Goal: Task Accomplishment & Management: Manage account settings

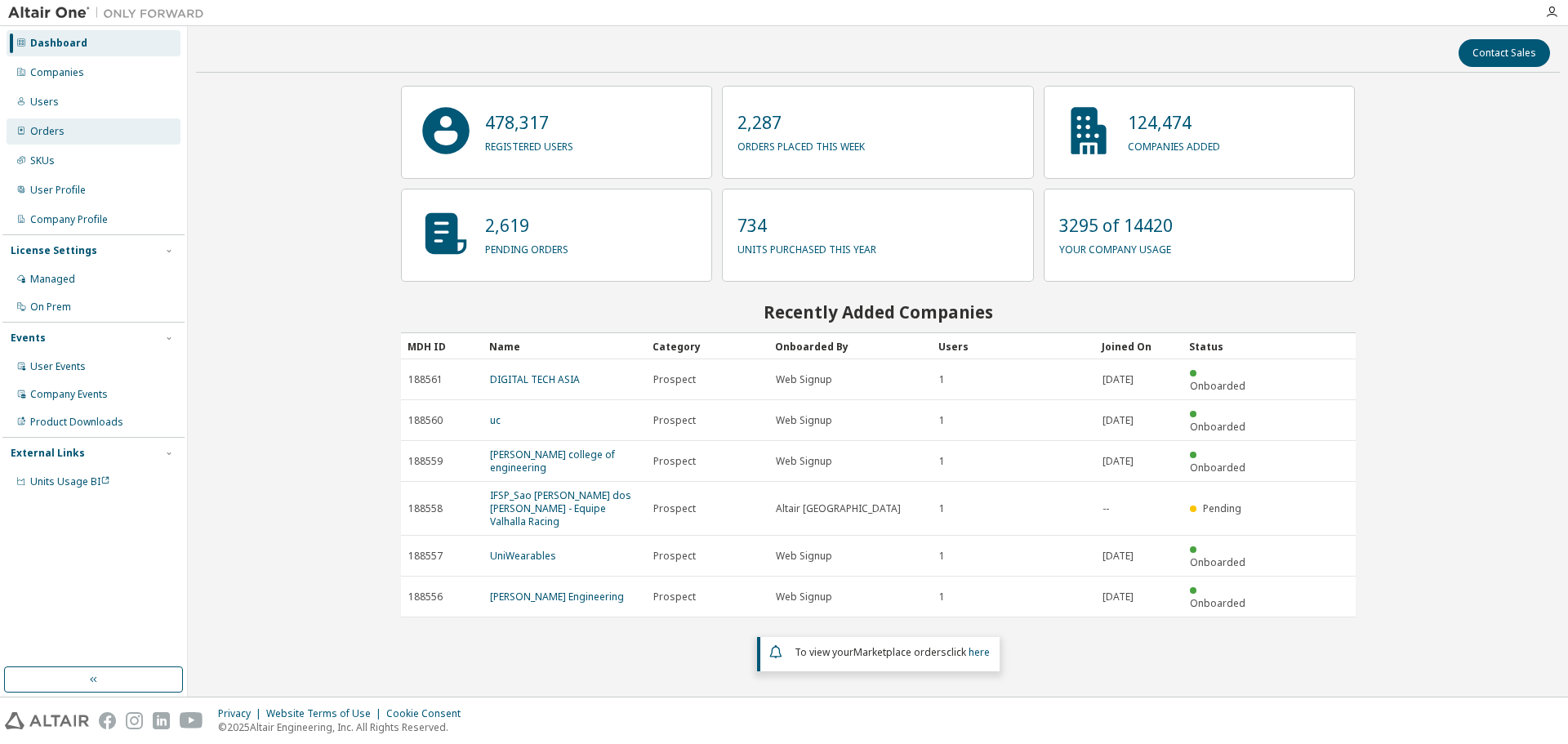
drag, startPoint x: 83, startPoint y: 108, endPoint x: 158, endPoint y: 120, distance: 76.0
click at [83, 108] on div "Users" at bounding box center [93, 102] width 174 height 26
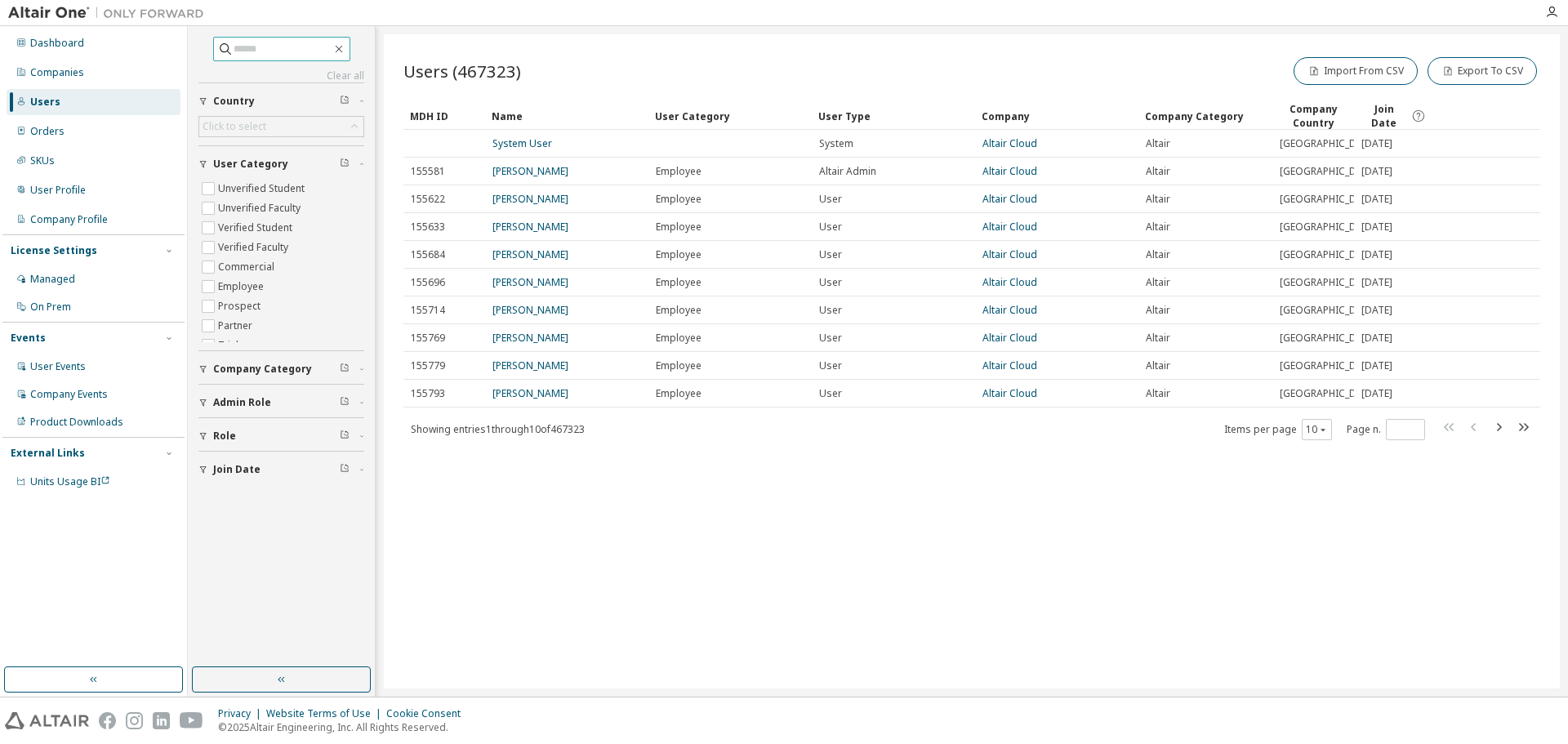
click at [310, 53] on input "text" at bounding box center [282, 48] width 98 height 16
type input "******"
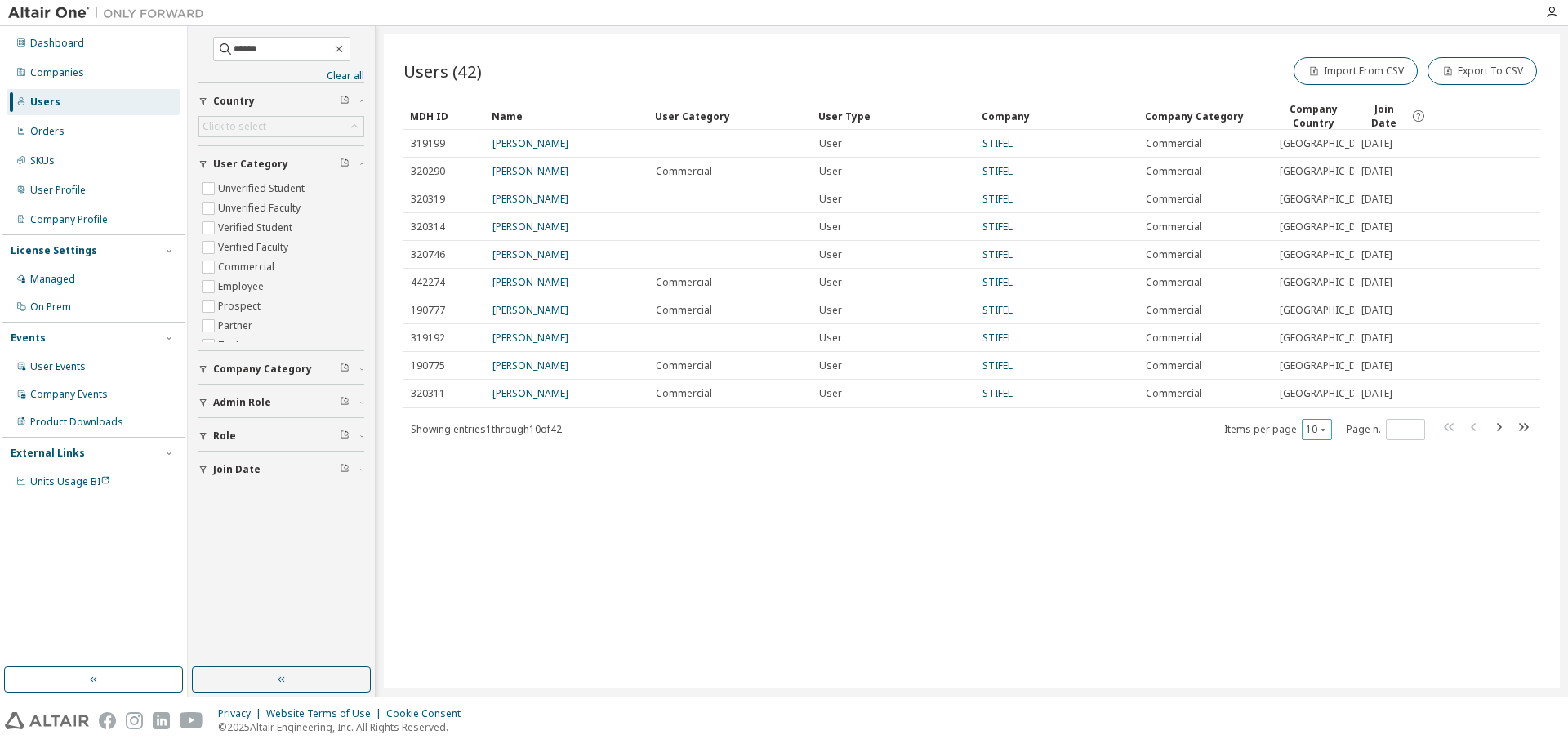
click at [1322, 435] on icon "button" at bounding box center [1323, 430] width 10 height 10
click at [1338, 637] on div "50" at bounding box center [1368, 640] width 131 height 20
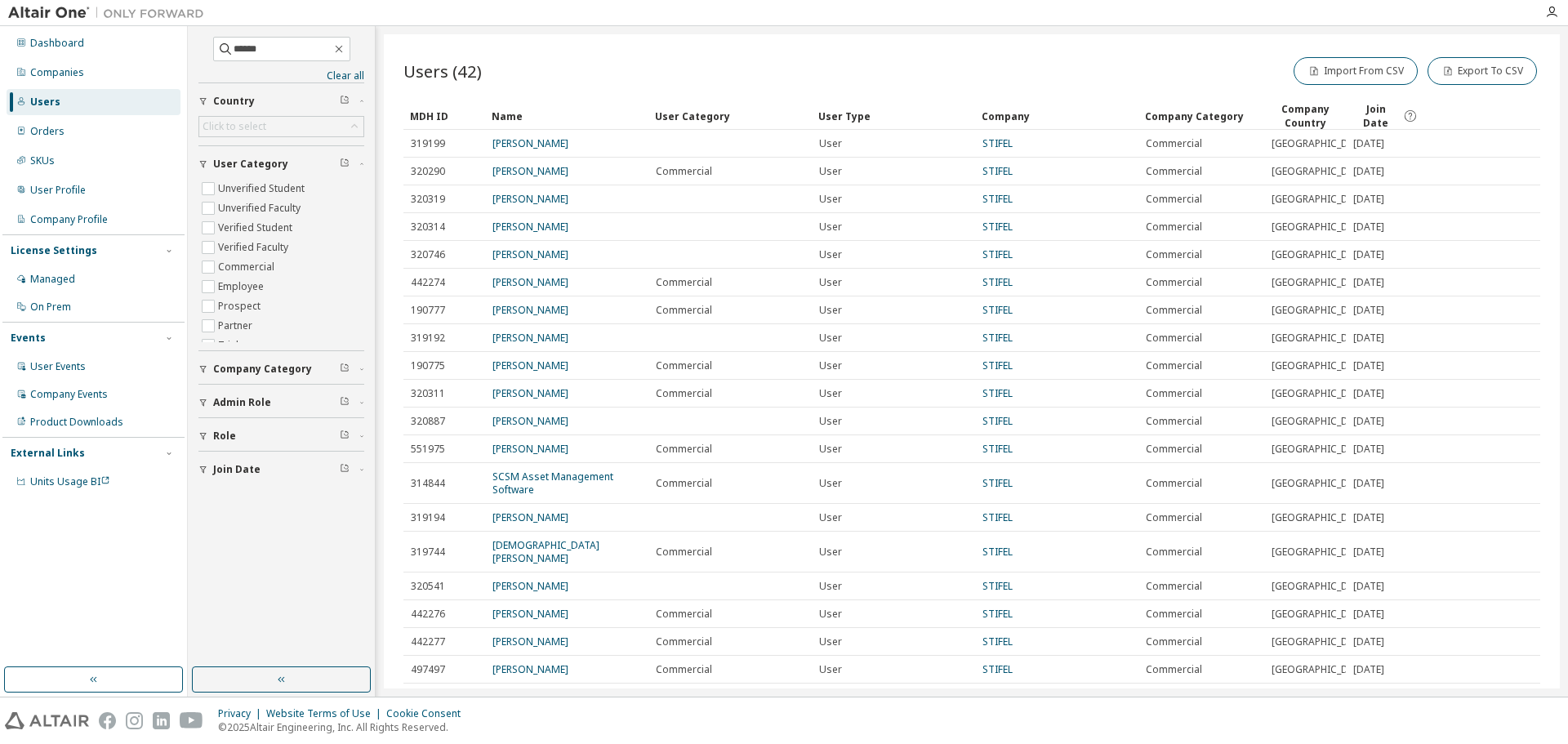
click at [499, 116] on div "Name" at bounding box center [567, 116] width 150 height 26
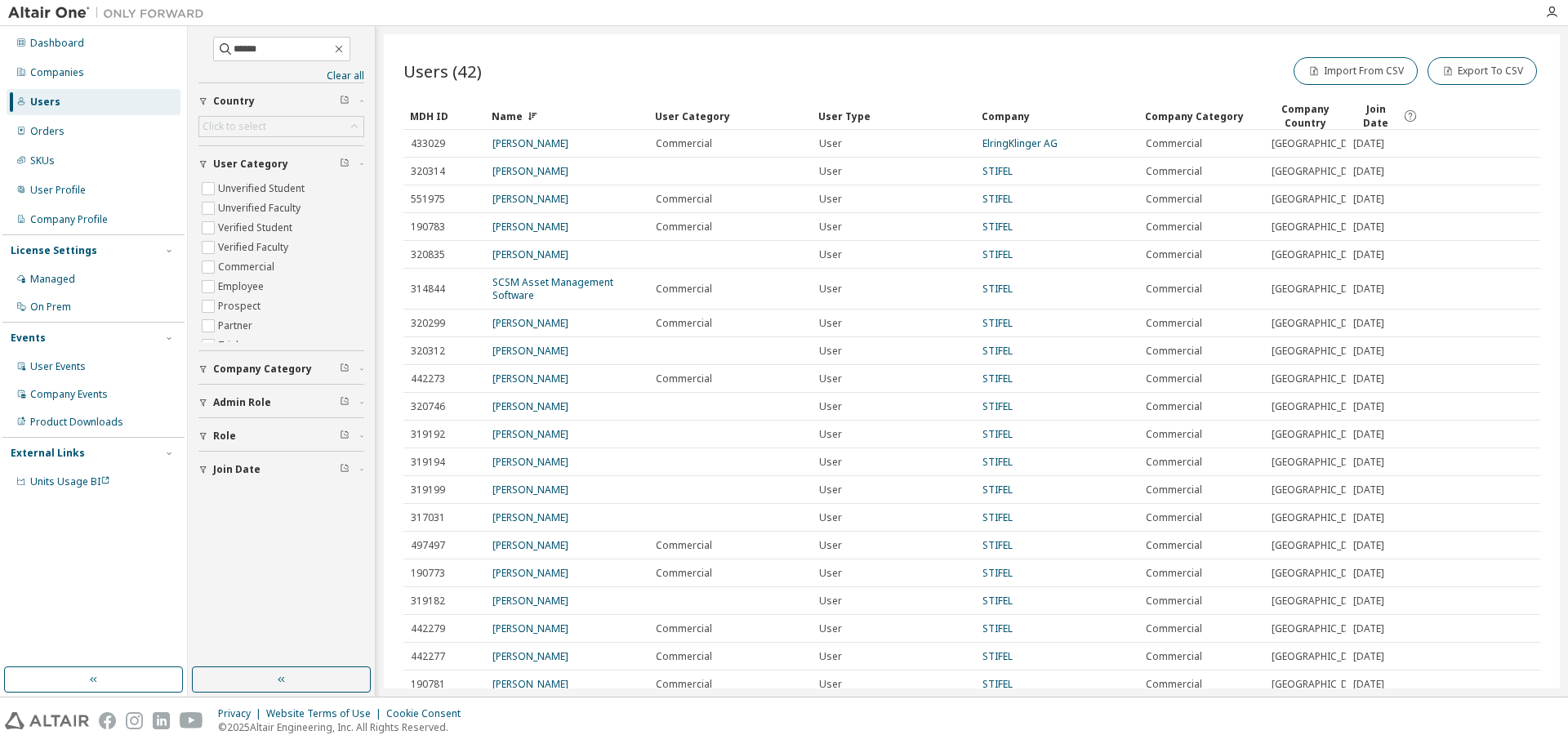
click at [623, 127] on div "Name" at bounding box center [567, 116] width 150 height 26
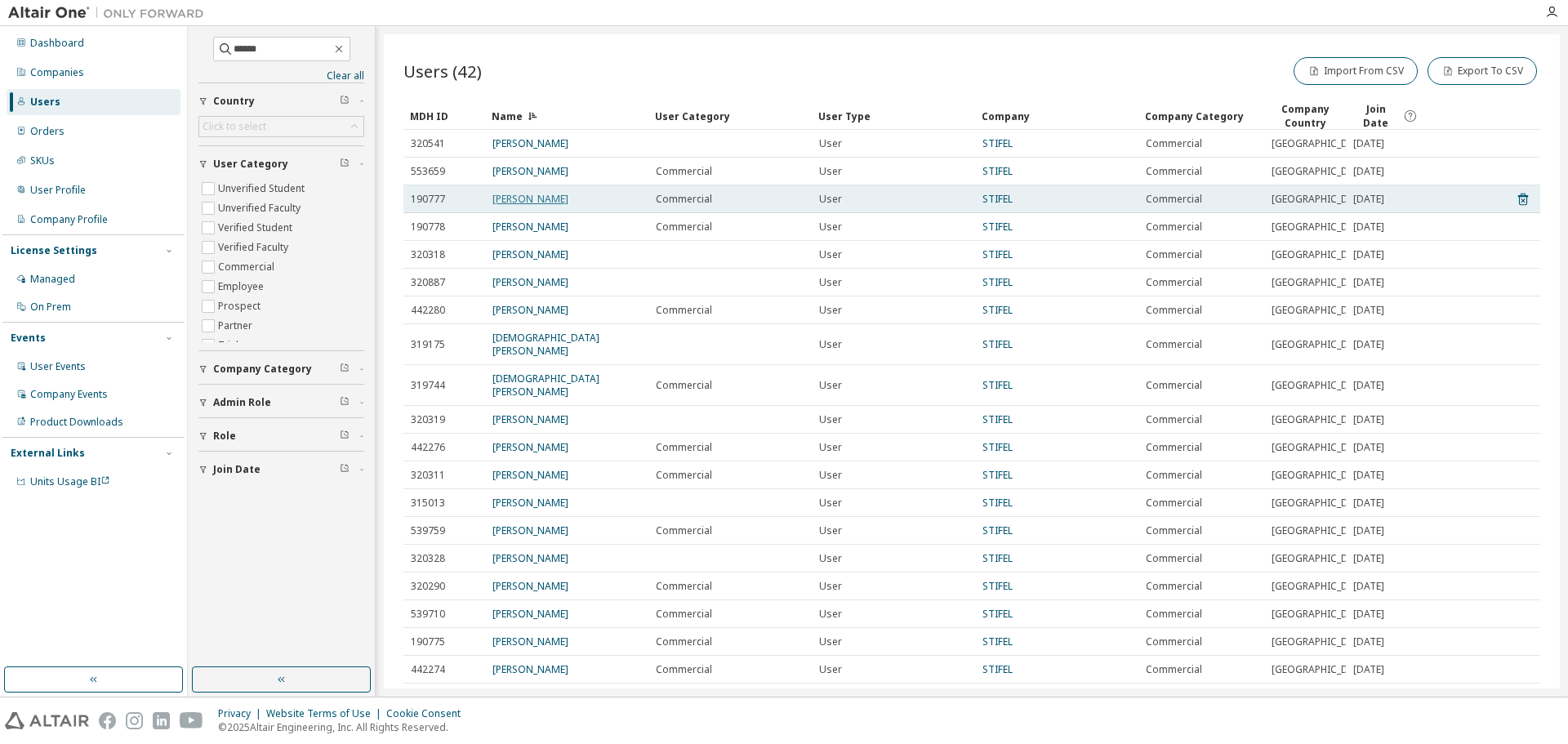
click at [529, 206] on link "[PERSON_NAME]" at bounding box center [530, 199] width 76 height 14
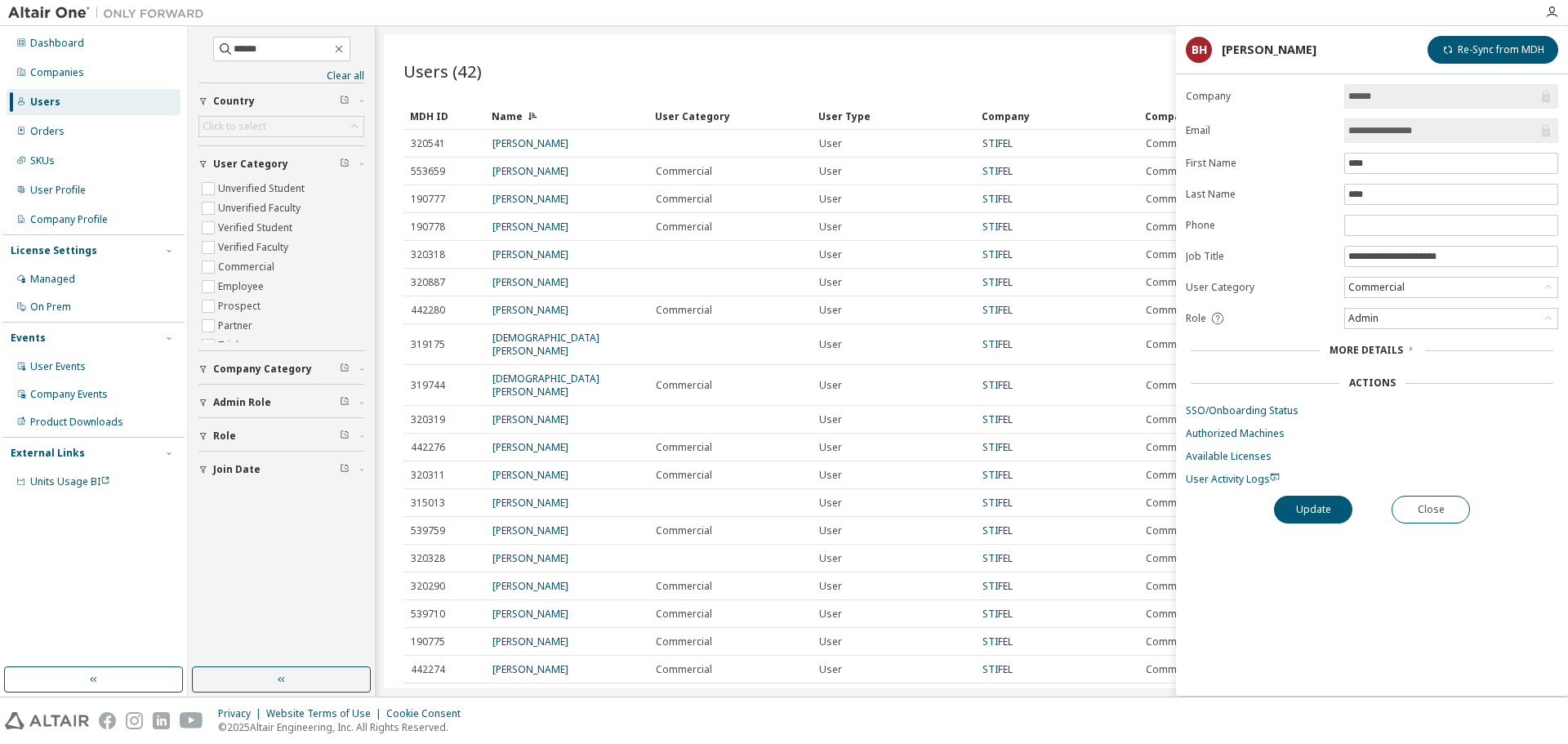
click at [1296, 1] on div at bounding box center [874, 13] width 1323 height 25
click at [1007, 45] on div "Users (42) Import From CSV Export To CSV Clear Load Save Save As Field Operator…" at bounding box center [972, 361] width 1176 height 654
click at [1452, 504] on button "Close" at bounding box center [1430, 510] width 78 height 28
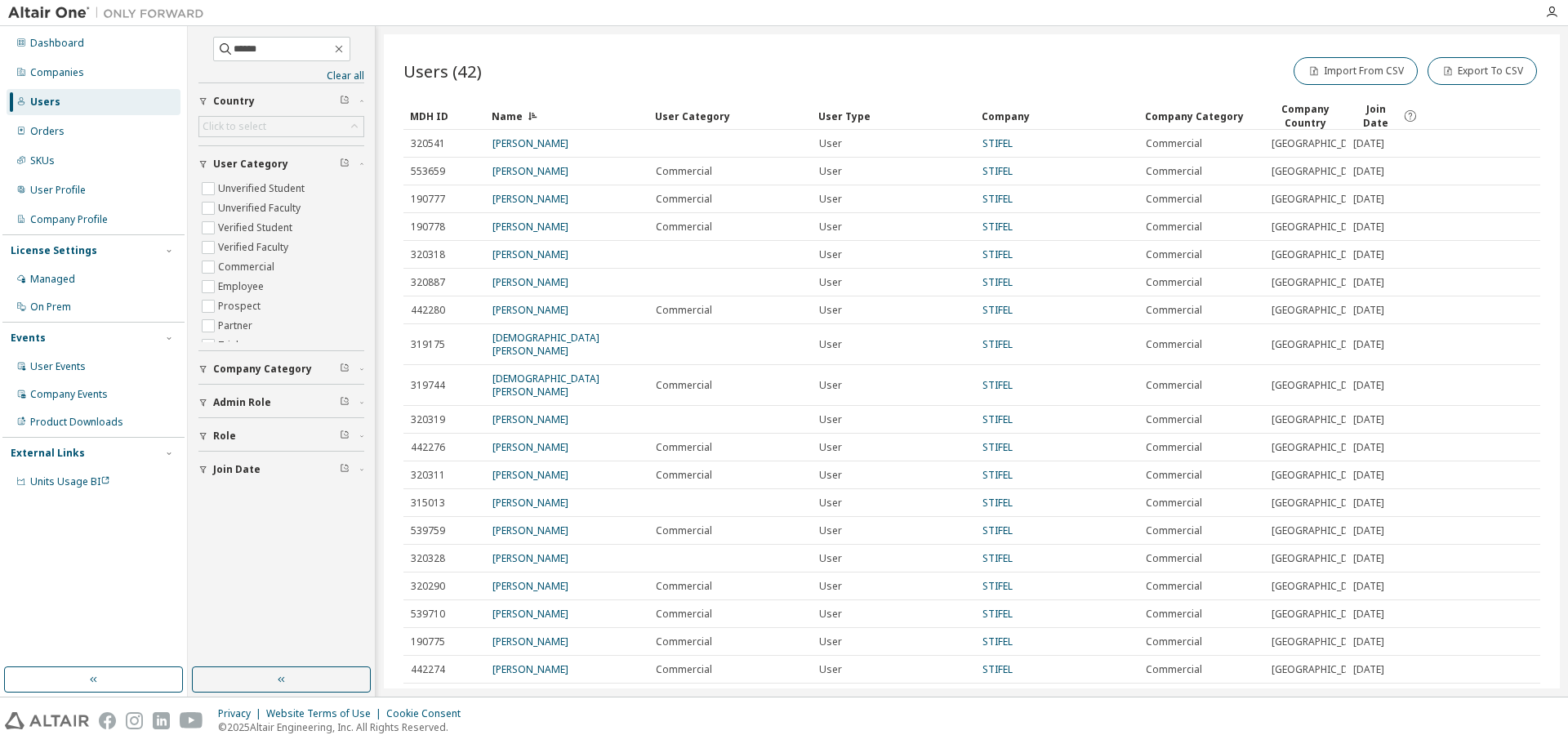
click at [904, 45] on div "Users (42) Import From CSV Export To CSV Clear Load Save Save As Field Operator…" at bounding box center [972, 361] width 1176 height 654
click at [900, 46] on div "Users (42) Import From CSV Export To CSV Clear Load Save Save As Field Operator…" at bounding box center [972, 361] width 1176 height 654
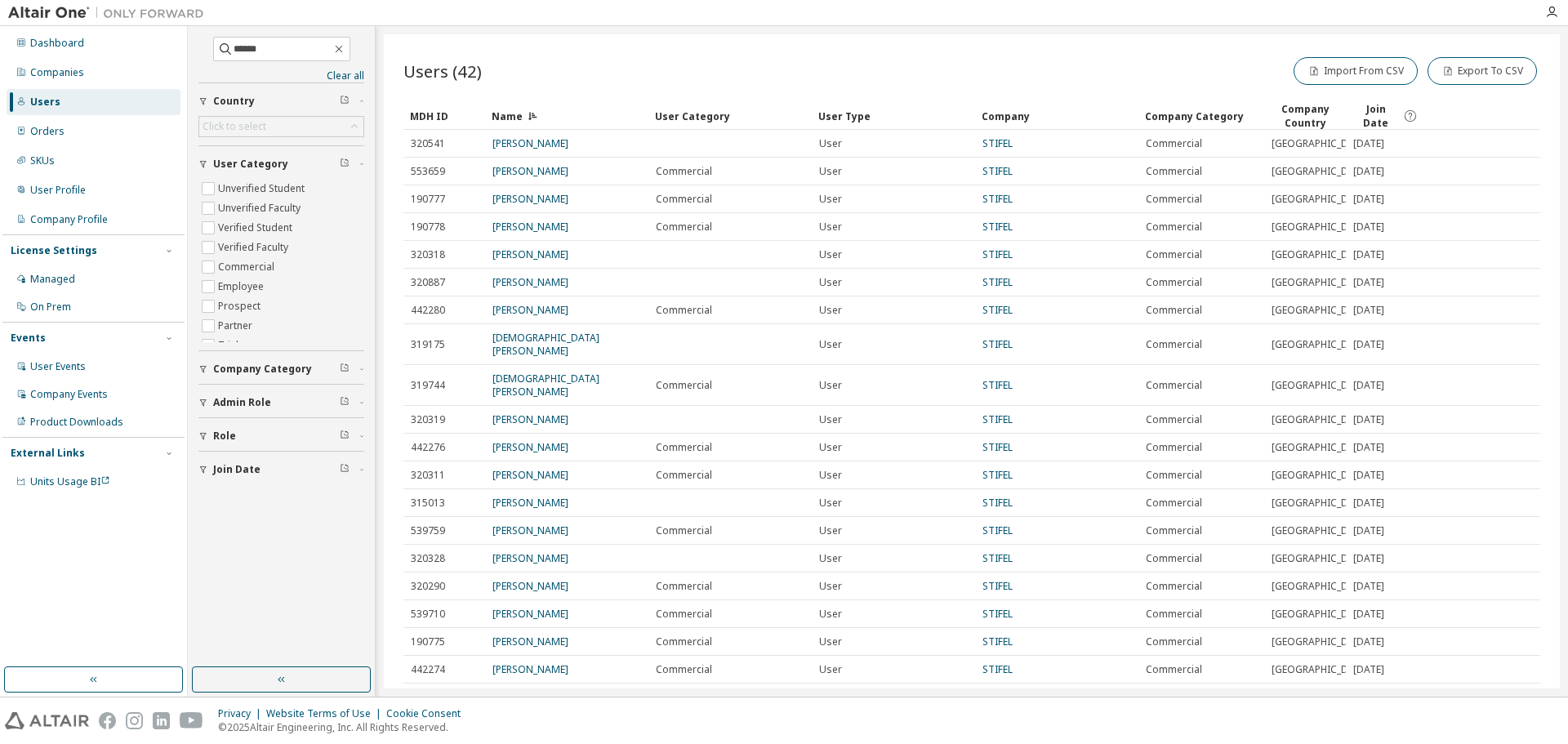
click at [900, 41] on div "Users (42) Import From CSV Export To CSV Clear Load Save Save As Field Operator…" at bounding box center [972, 361] width 1176 height 654
click at [1148, 67] on div "Import From CSV Export To CSV" at bounding box center [1255, 70] width 568 height 34
click at [655, 40] on div "Users (42) Import From CSV Export To CSV Clear Load Save Save As Field Operator…" at bounding box center [972, 361] width 1176 height 654
click at [647, 41] on div "Users (42) Import From CSV Export To CSV Clear Load Save Save As Field Operator…" at bounding box center [972, 361] width 1176 height 654
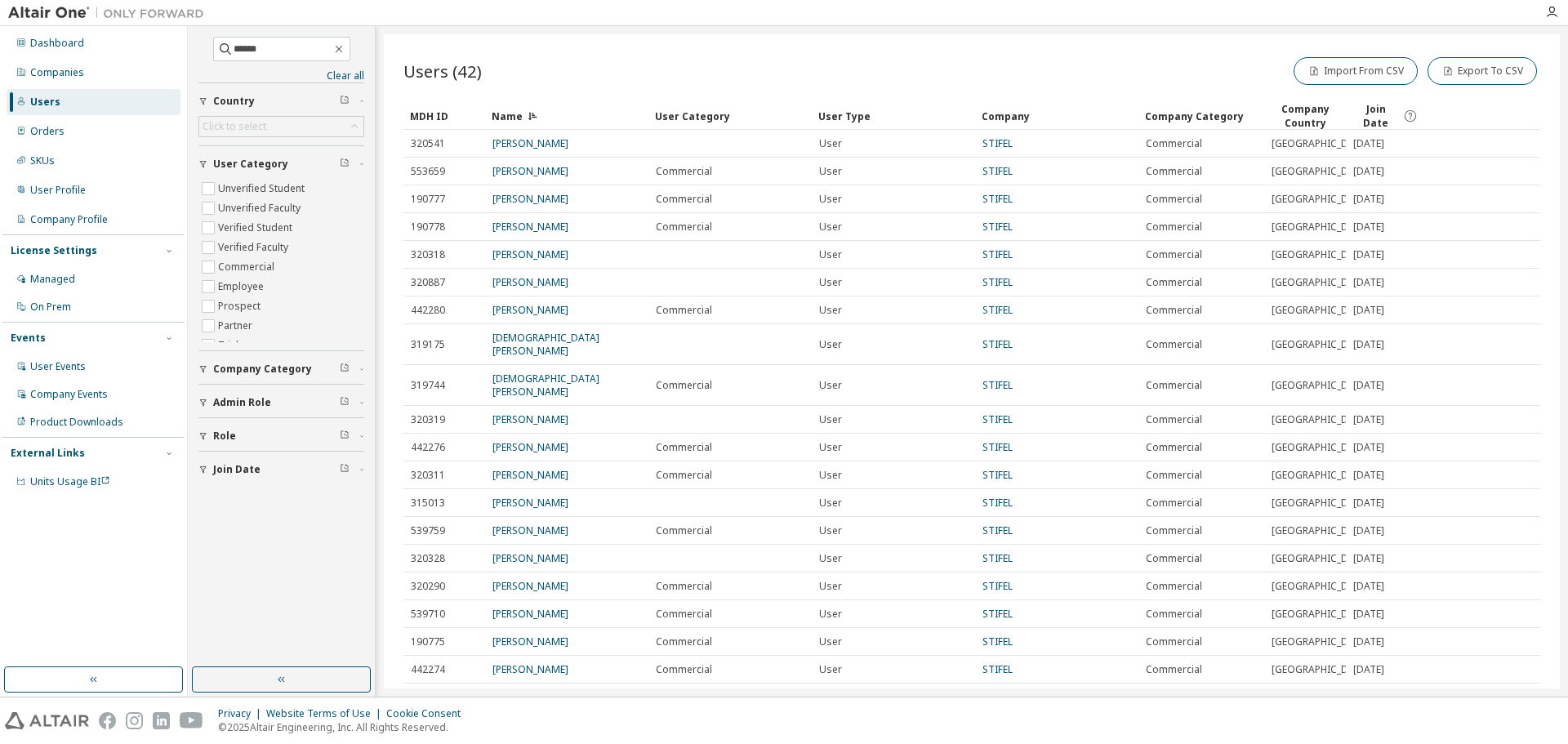
click at [1113, 46] on div "Users (42) Import From CSV Export To CSV Clear Load Save Save As Field Operator…" at bounding box center [972, 361] width 1176 height 654
click at [1551, 16] on icon "button" at bounding box center [1551, 12] width 13 height 13
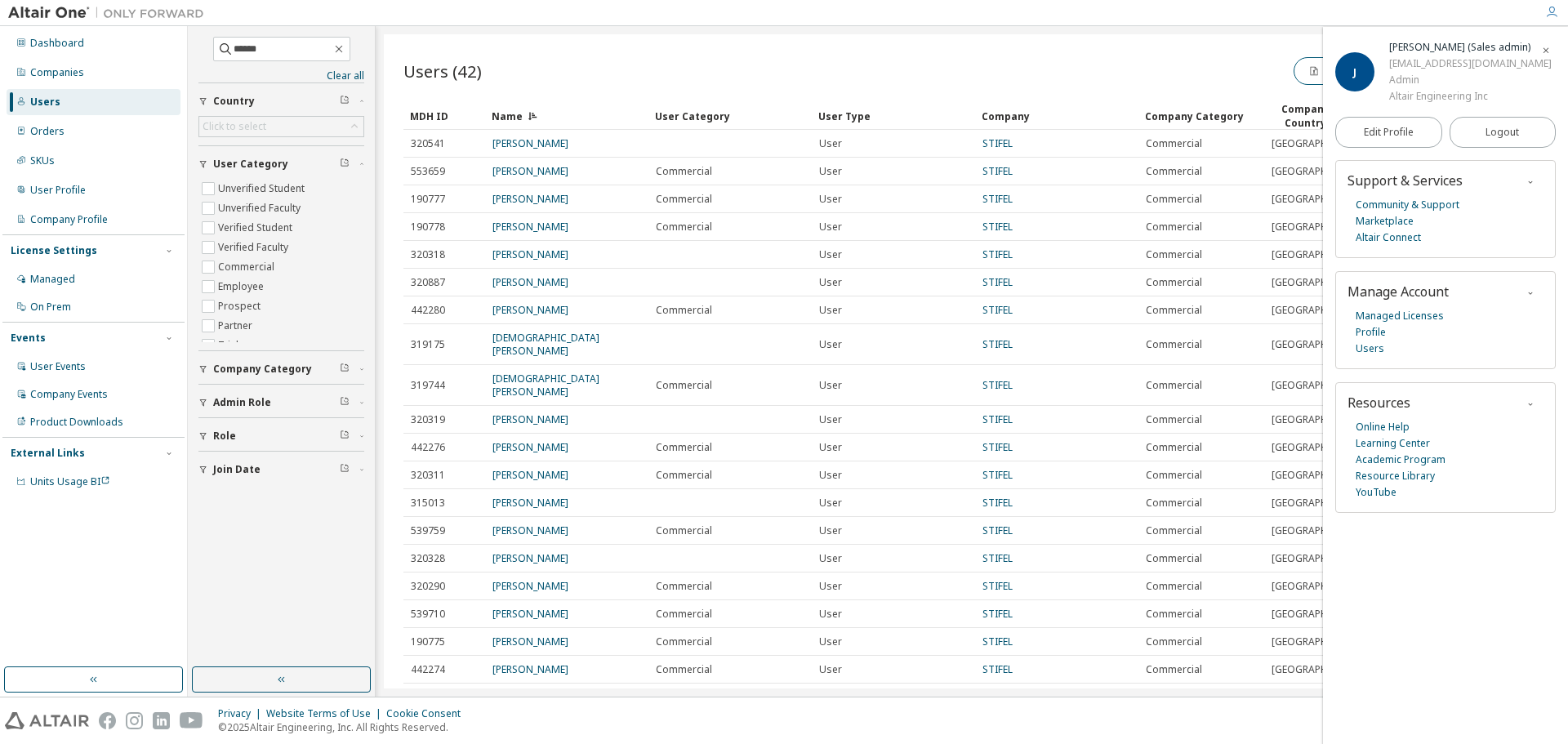
click at [1082, 19] on div at bounding box center [874, 13] width 1323 height 25
click at [825, 50] on div "Users (42) Import From CSV Export To CSV Clear Load Save Save As Field Operator…" at bounding box center [972, 361] width 1176 height 654
click at [1542, 49] on icon "button" at bounding box center [1546, 51] width 10 height 10
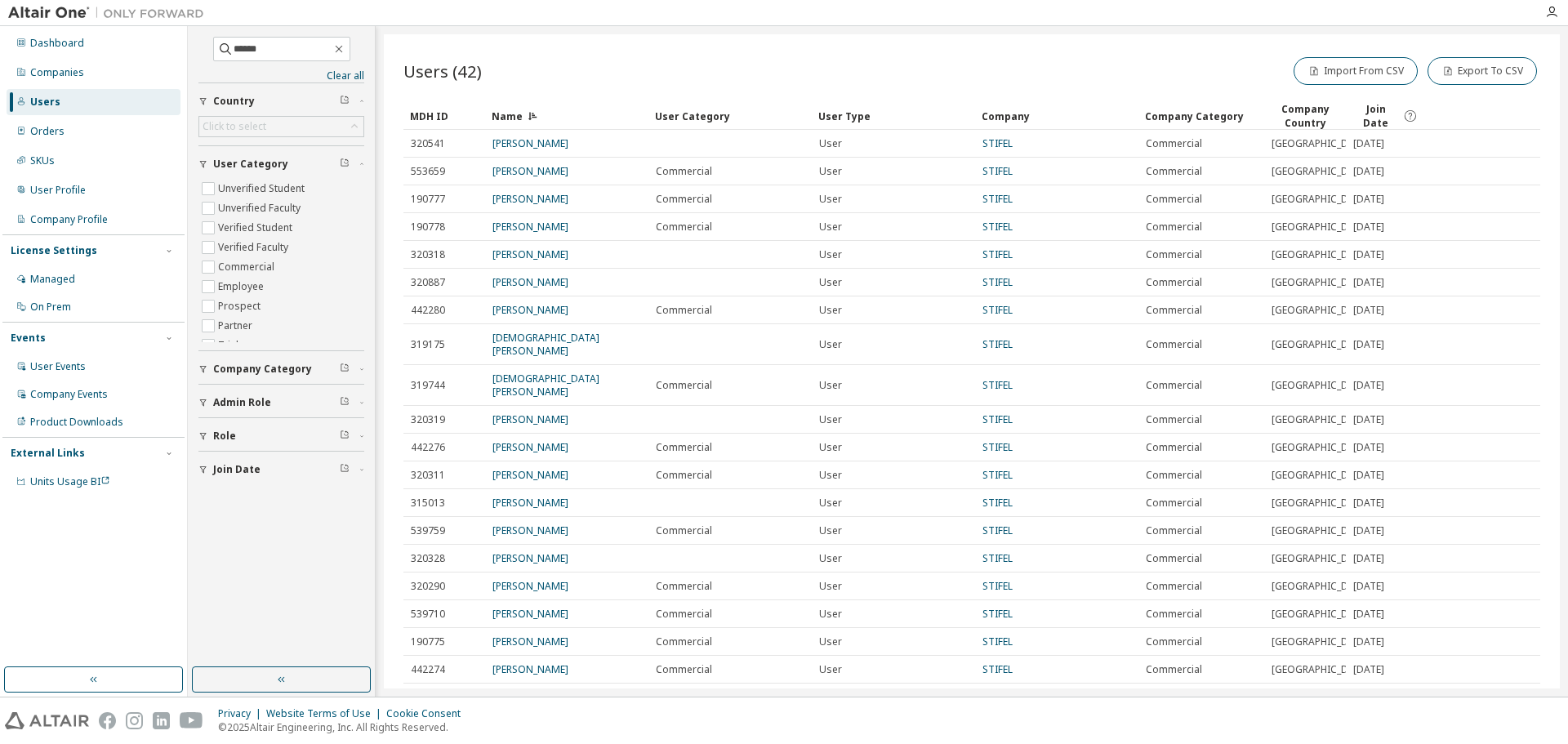
click at [793, 70] on div "Users (42) Import From CSV Export To CSV" at bounding box center [972, 70] width 1137 height 34
click at [810, 74] on div "Users (42) Import From CSV Export To CSV" at bounding box center [972, 70] width 1137 height 34
click at [928, 50] on div "Users (42) Import From CSV Export To CSV Clear Load Save Save As Field Operator…" at bounding box center [972, 361] width 1176 height 654
click at [926, 51] on div "Users (42) Import From CSV Export To CSV Clear Load Save Save As Field Operator…" at bounding box center [972, 361] width 1176 height 654
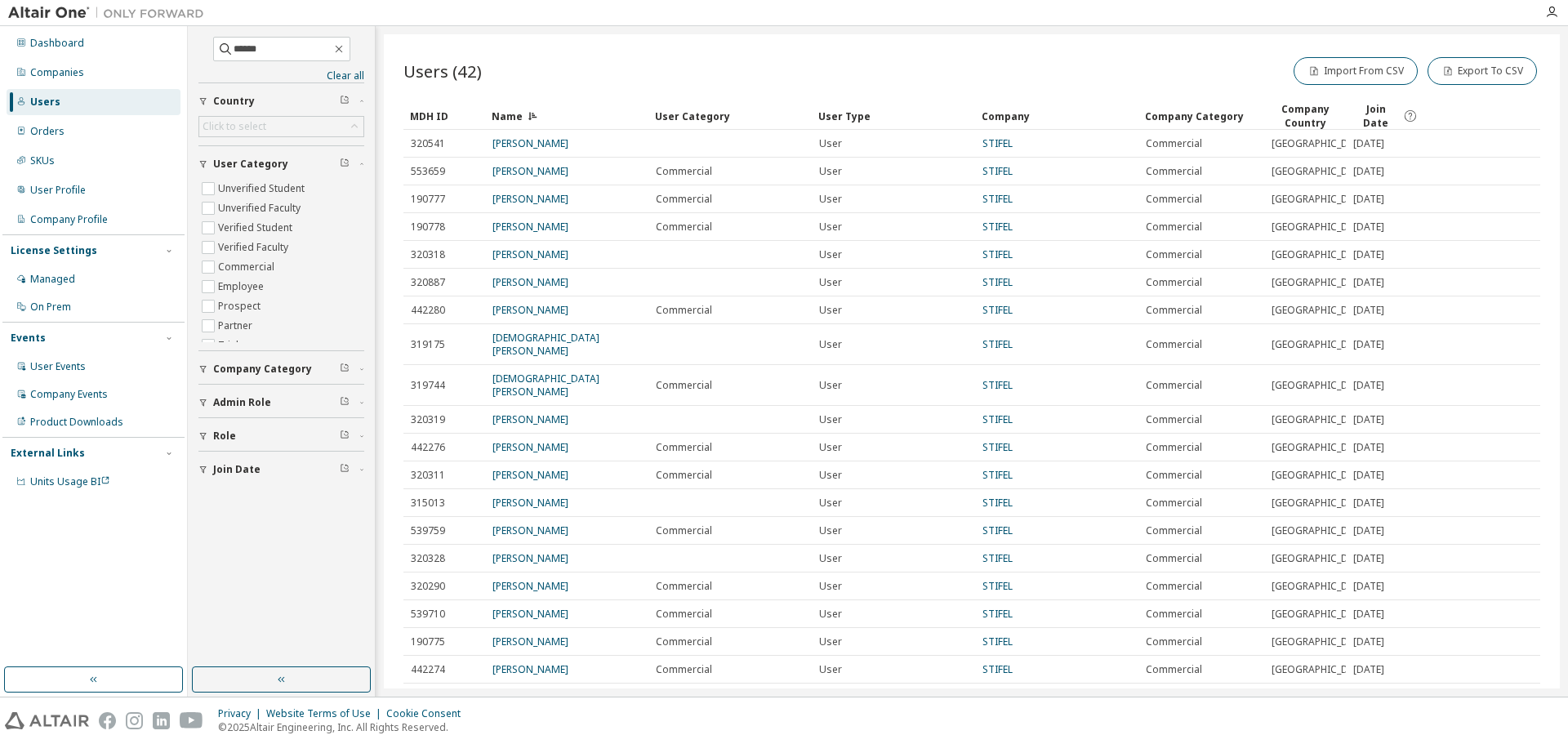
click at [926, 51] on div "Users (42) Import From CSV Export To CSV Clear Load Save Save As Field Operator…" at bounding box center [972, 361] width 1176 height 654
click at [361, 369] on icon "button" at bounding box center [362, 369] width 3 height 2
drag, startPoint x: 1088, startPoint y: 25, endPoint x: 1041, endPoint y: 46, distance: 51.5
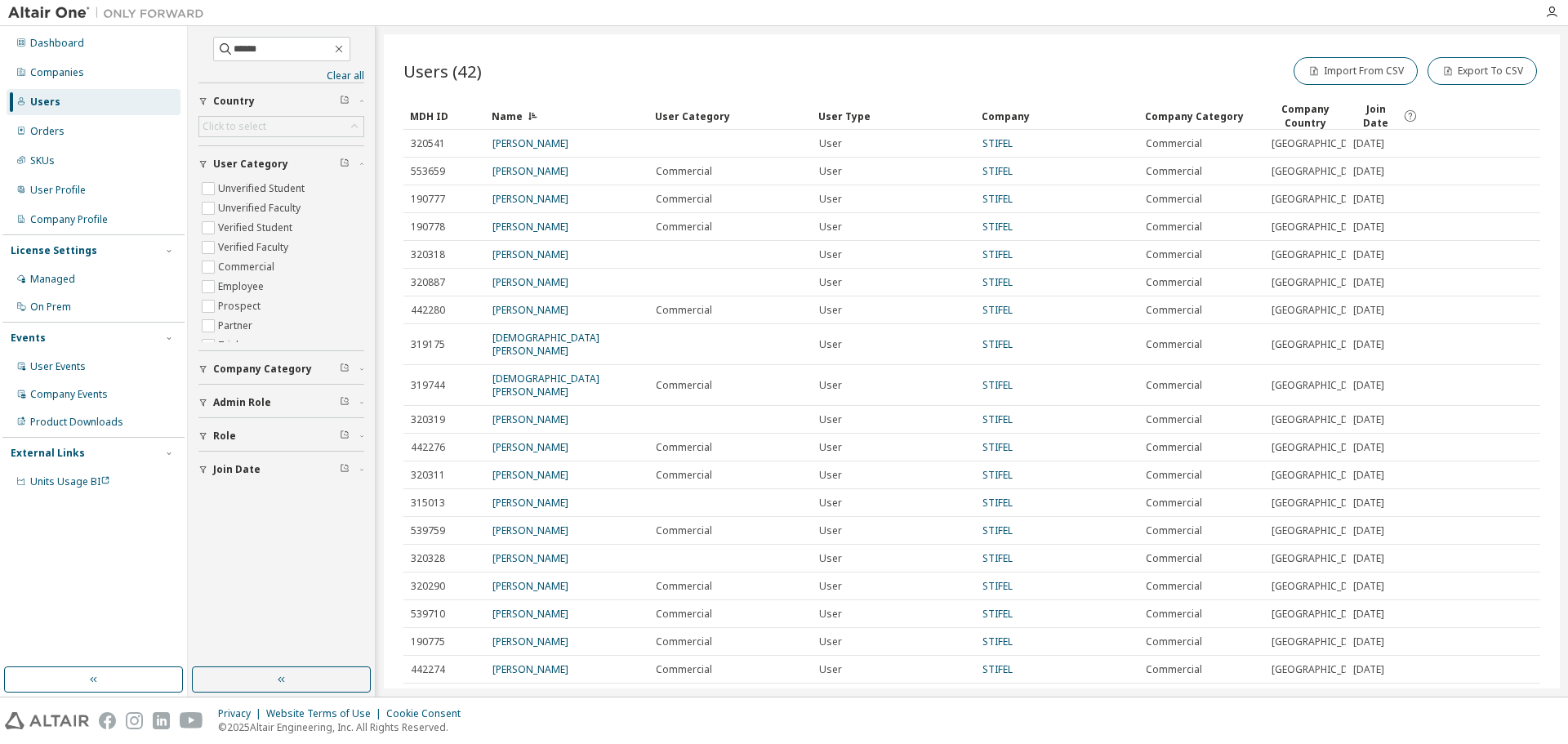
click at [1089, 26] on div "Dashboard Companies Users Orders SKUs User Profile Company Profile License Sett…" at bounding box center [784, 372] width 1568 height 744
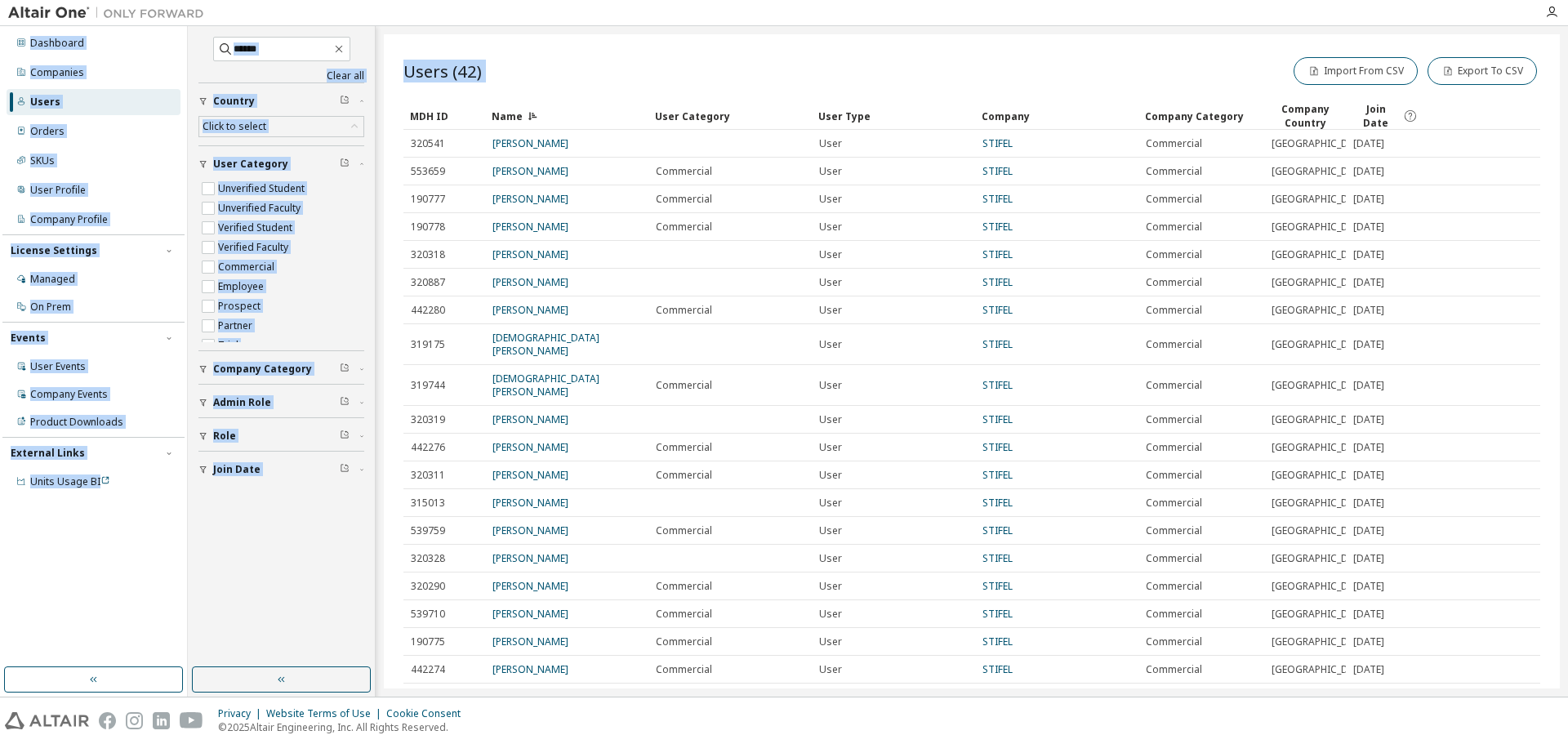
click at [943, 75] on div "Users (42) Import From CSV Export To CSV" at bounding box center [972, 70] width 1137 height 34
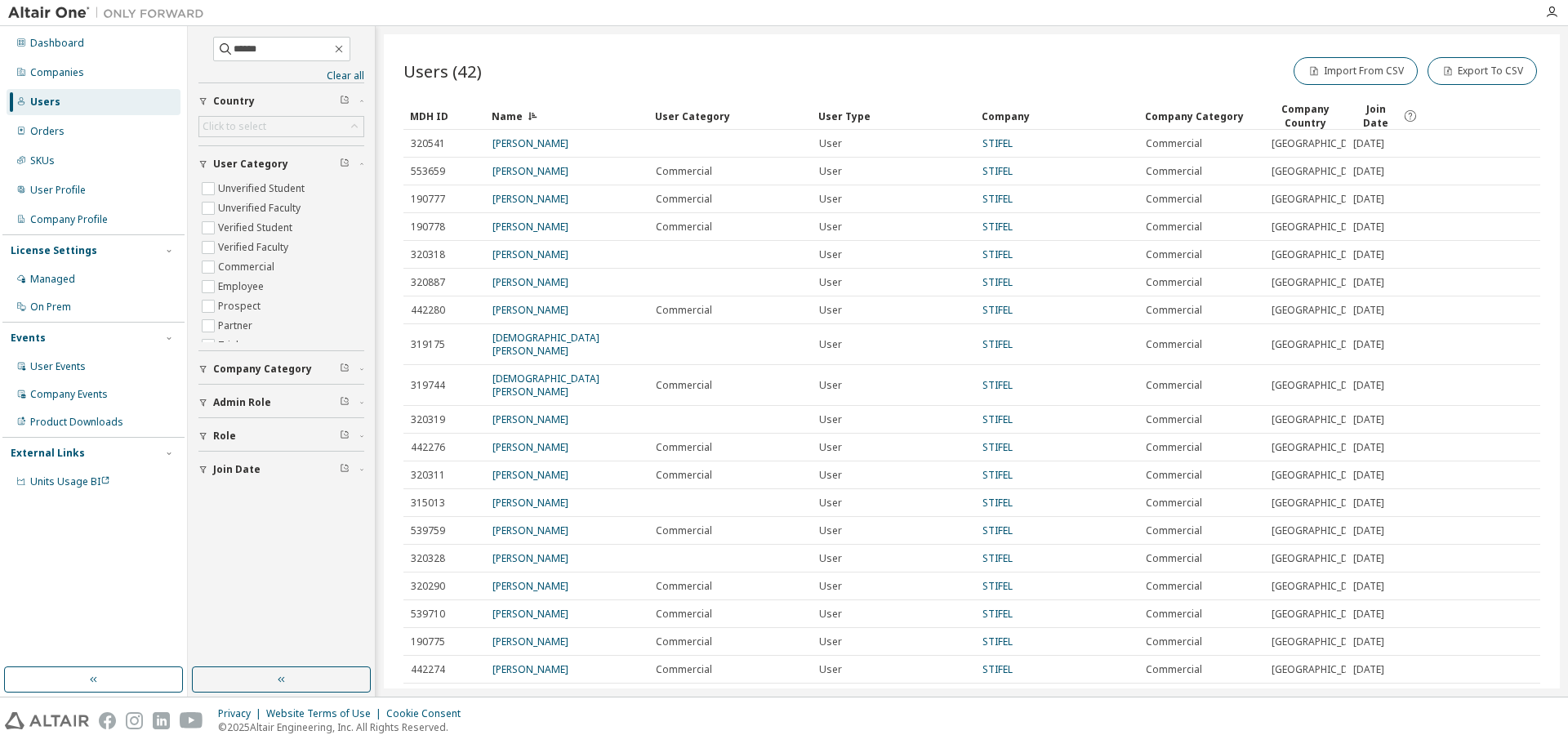
click at [892, 70] on div "Users (42) Import From CSV Export To CSV" at bounding box center [972, 70] width 1137 height 34
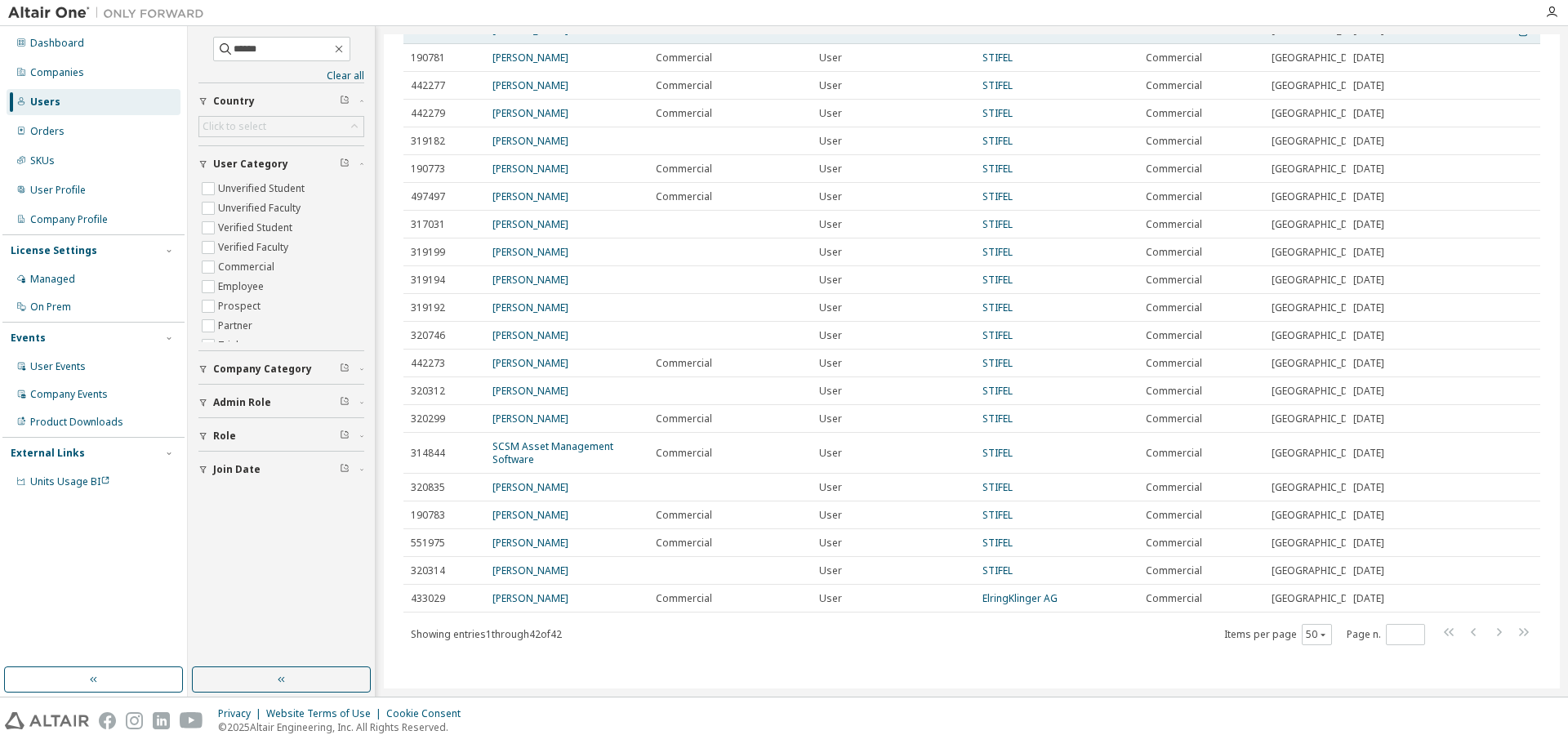
scroll to position [1220, 0]
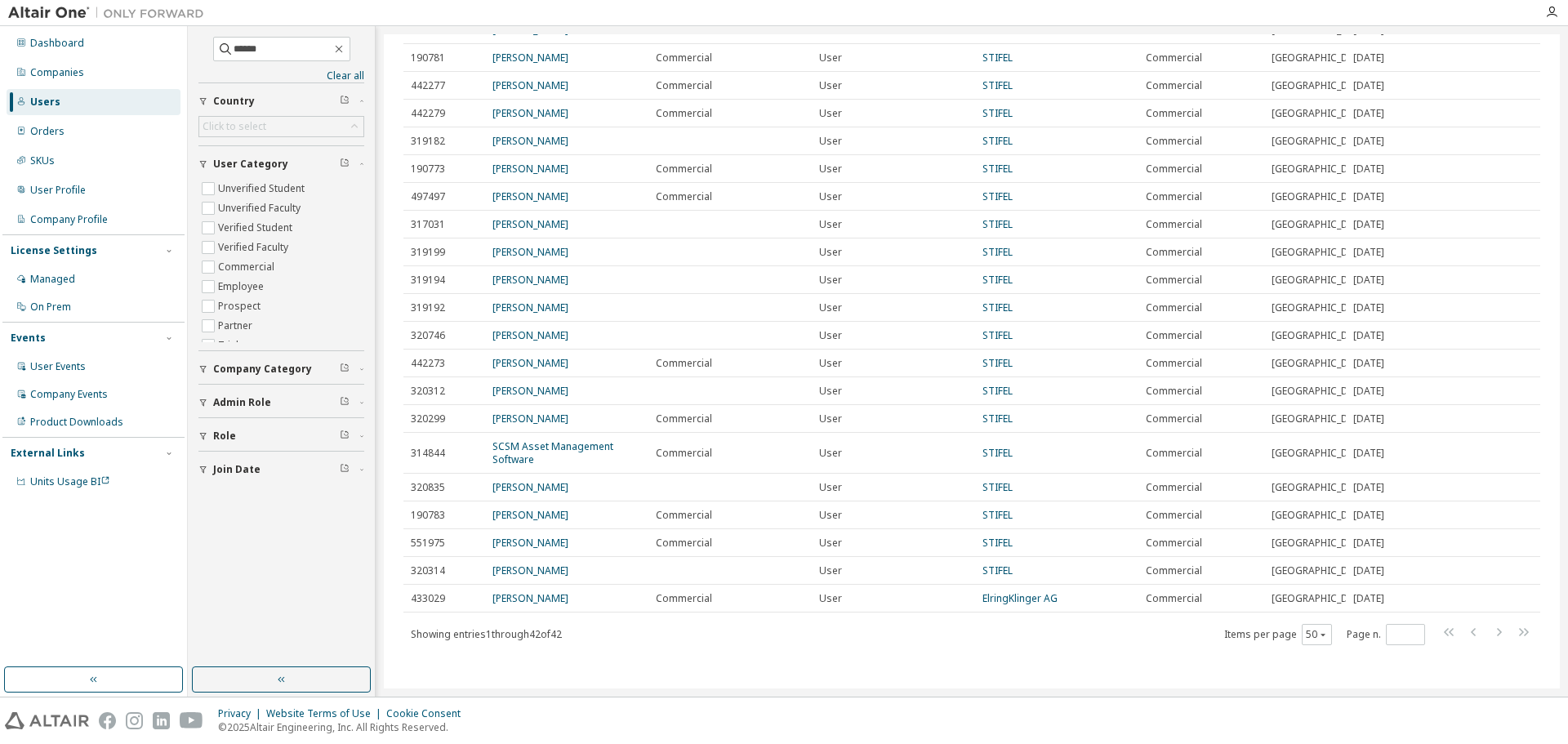
click at [924, 670] on div "Users (42) Import From CSV Export To CSV Clear Load Save Save As Field Operator…" at bounding box center [972, 361] width 1176 height 654
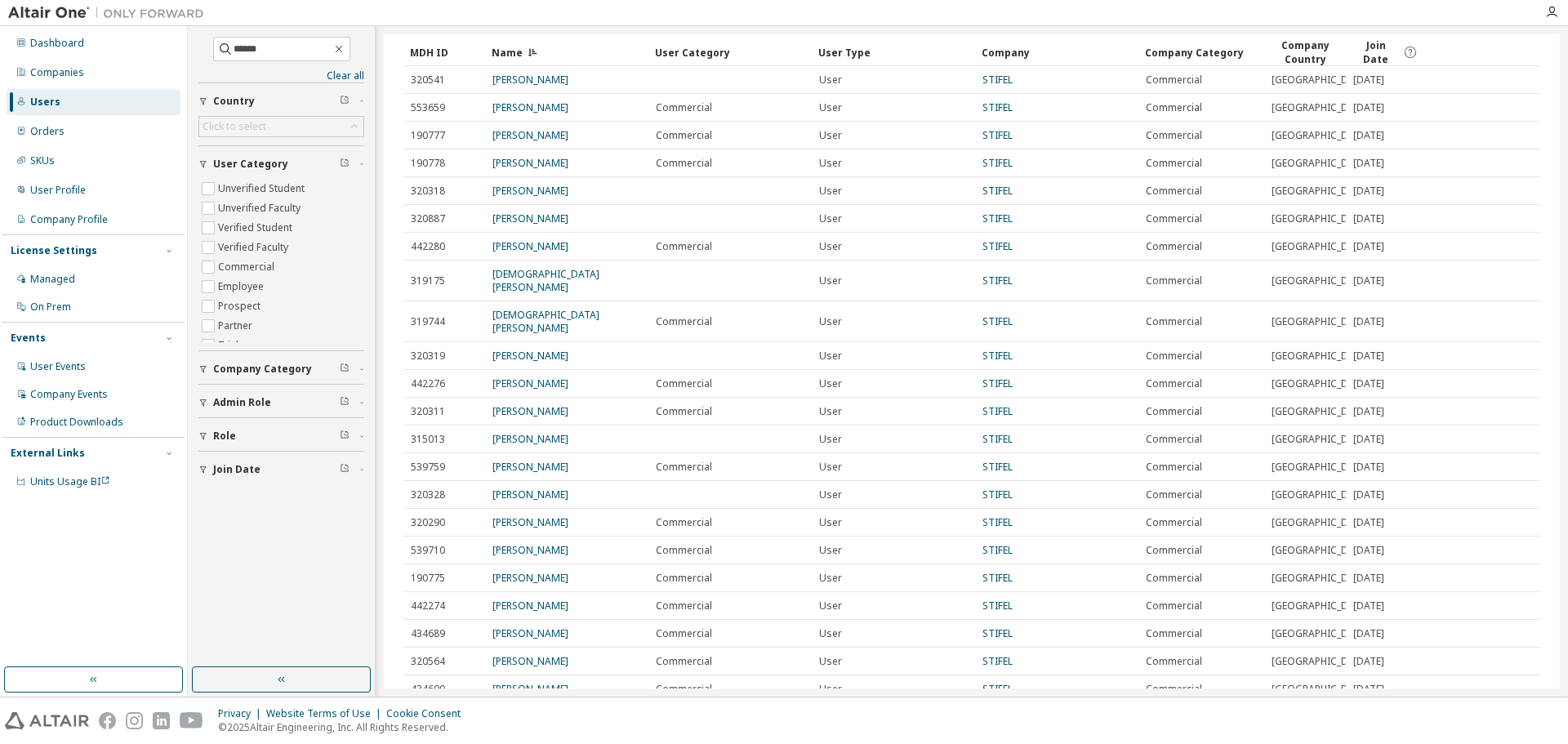
scroll to position [0, 0]
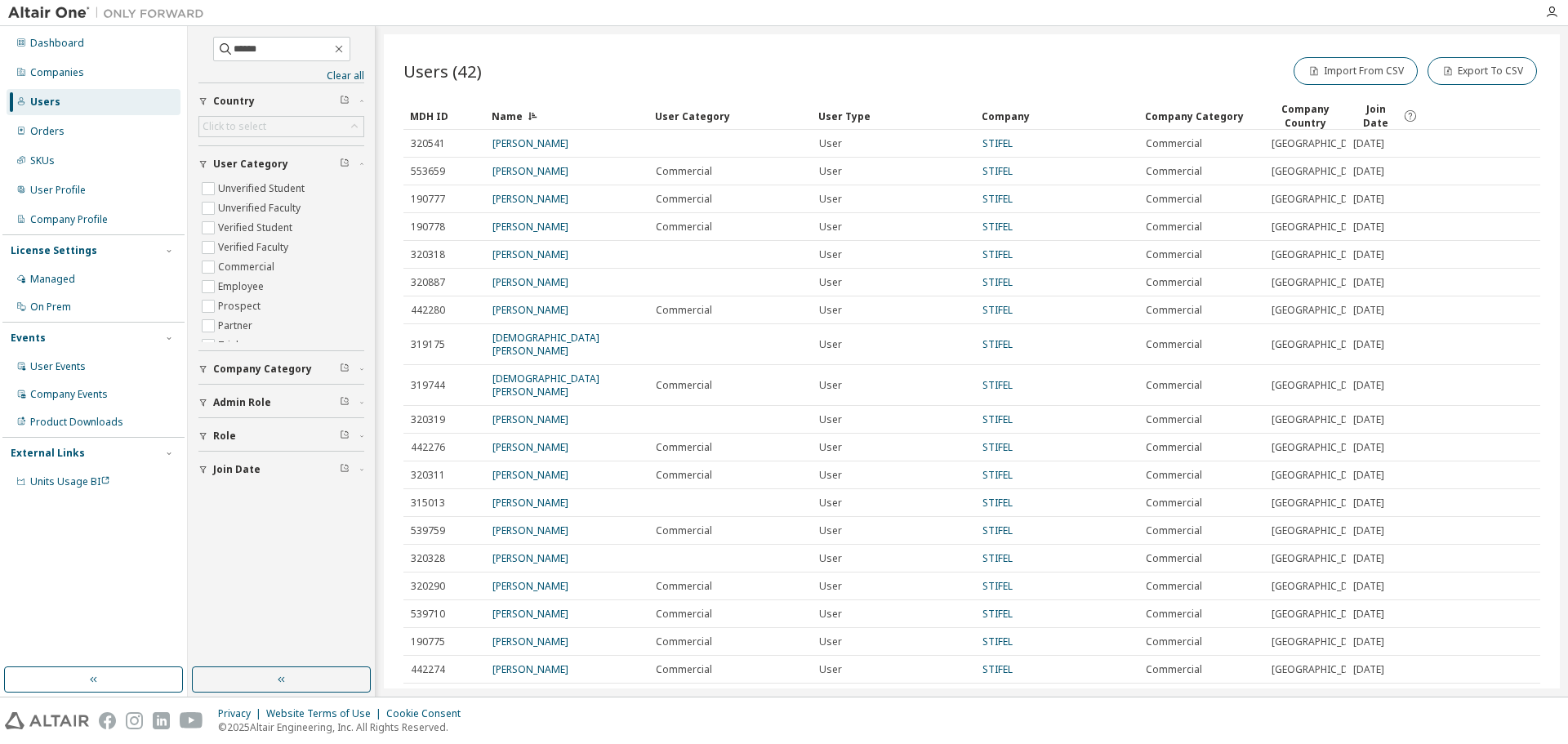
click at [924, 42] on div "Users (42) Import From CSV Export To CSV Clear Load Save Save As Field Operator…" at bounding box center [972, 361] width 1176 height 654
click at [920, 49] on div "Users (42) Import From CSV Export To CSV Clear Load Save Save As Field Operator…" at bounding box center [972, 361] width 1176 height 654
click at [919, 49] on div "Users (42) Import From CSV Export To CSV Clear Load Save Save As Field Operator…" at bounding box center [972, 361] width 1176 height 654
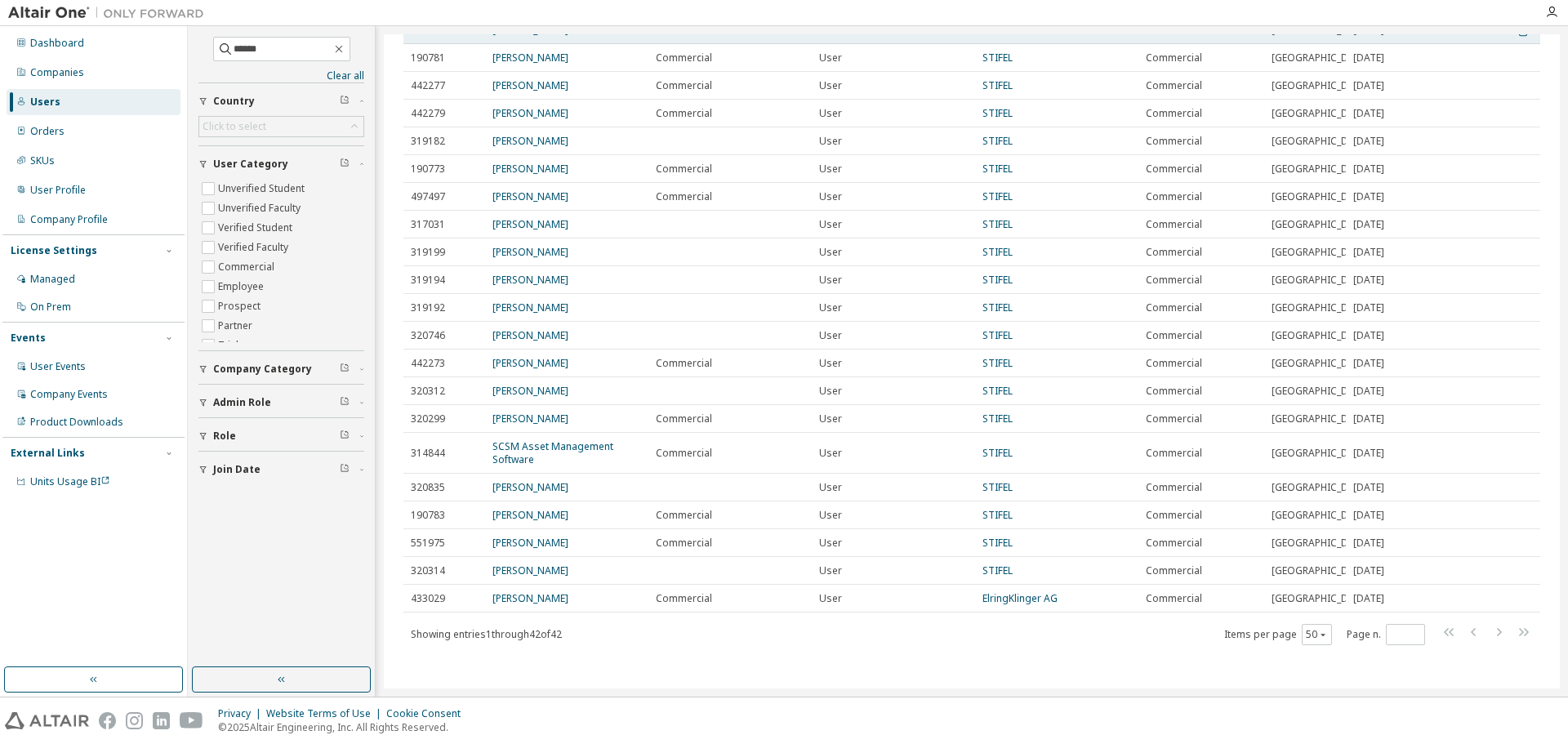
scroll to position [1220, 0]
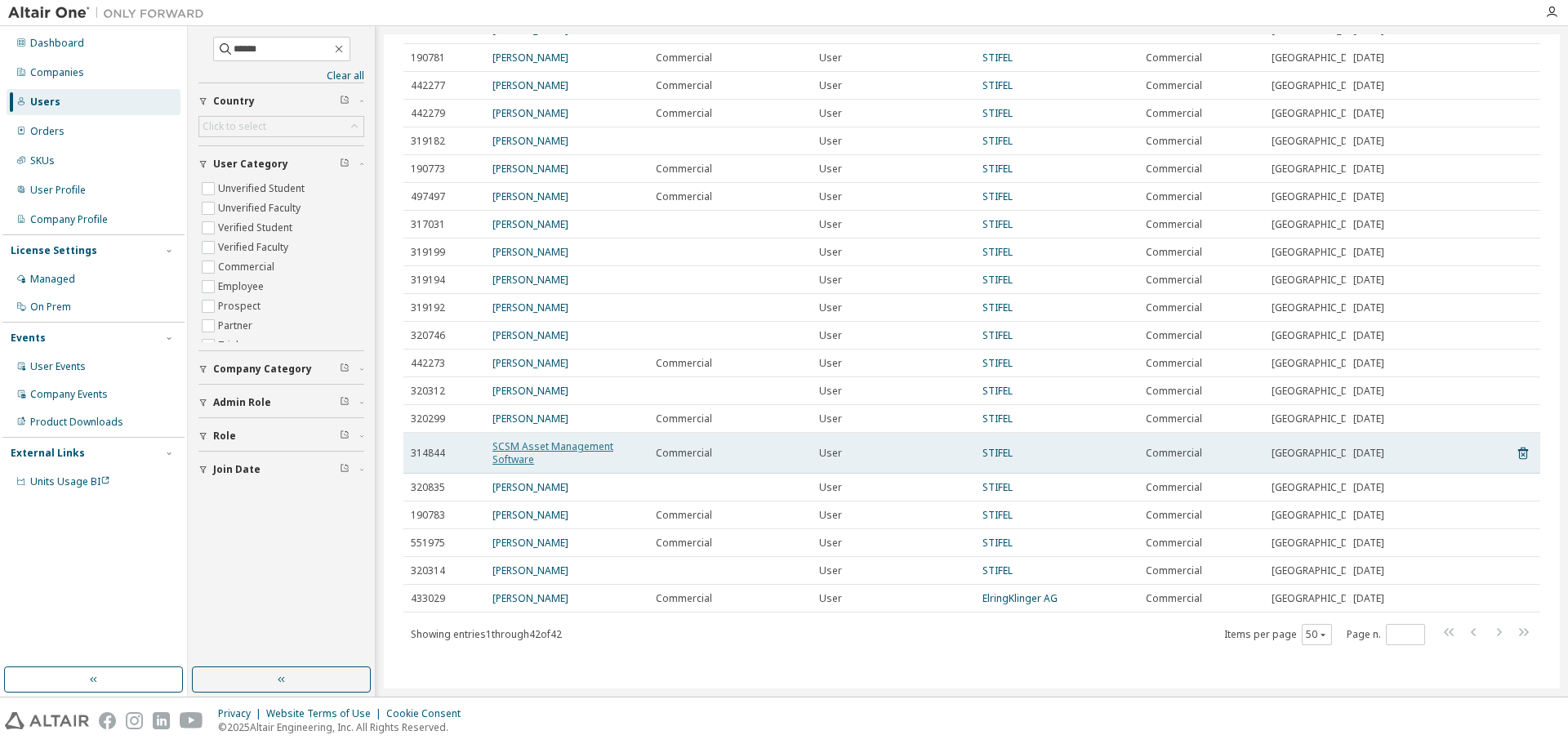
click at [583, 439] on link "SCSM Asset Management Software" at bounding box center [553, 453] width 121 height 27
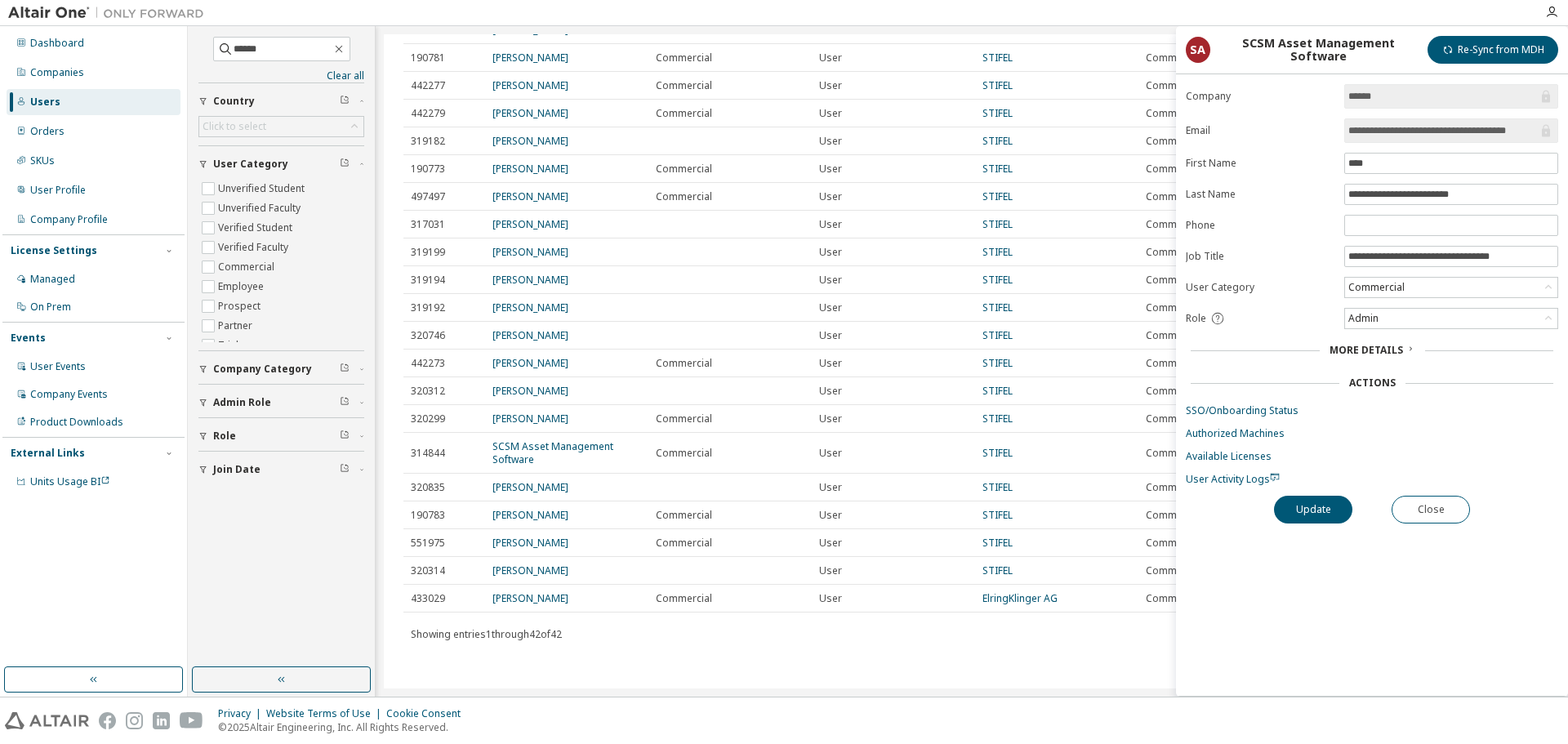
click at [1409, 352] on icon at bounding box center [1411, 349] width 10 height 10
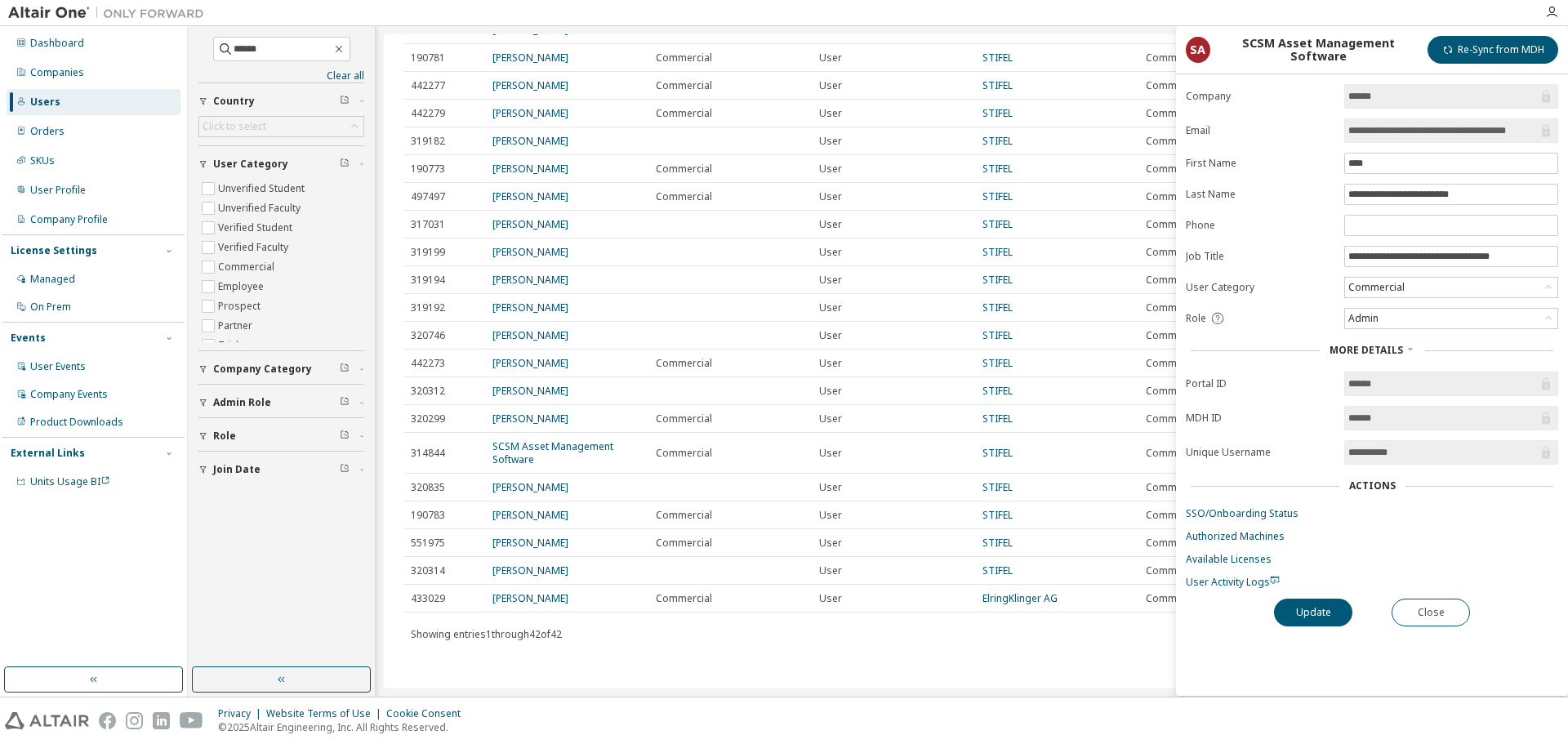
click at [1261, 670] on div "**********" at bounding box center [1373, 390] width 392 height 612
click at [1122, 11] on div at bounding box center [874, 13] width 1323 height 25
click at [942, 662] on div "Users (42) Import From CSV Export To CSV Clear Load Save Save As Field Operator…" at bounding box center [972, 361] width 1176 height 654
click at [932, 658] on div "Users (42) Import From CSV Export To CSV Clear Load Save Save As Field Operator…" at bounding box center [972, 361] width 1176 height 654
click at [1405, 614] on button "Close" at bounding box center [1430, 612] width 78 height 28
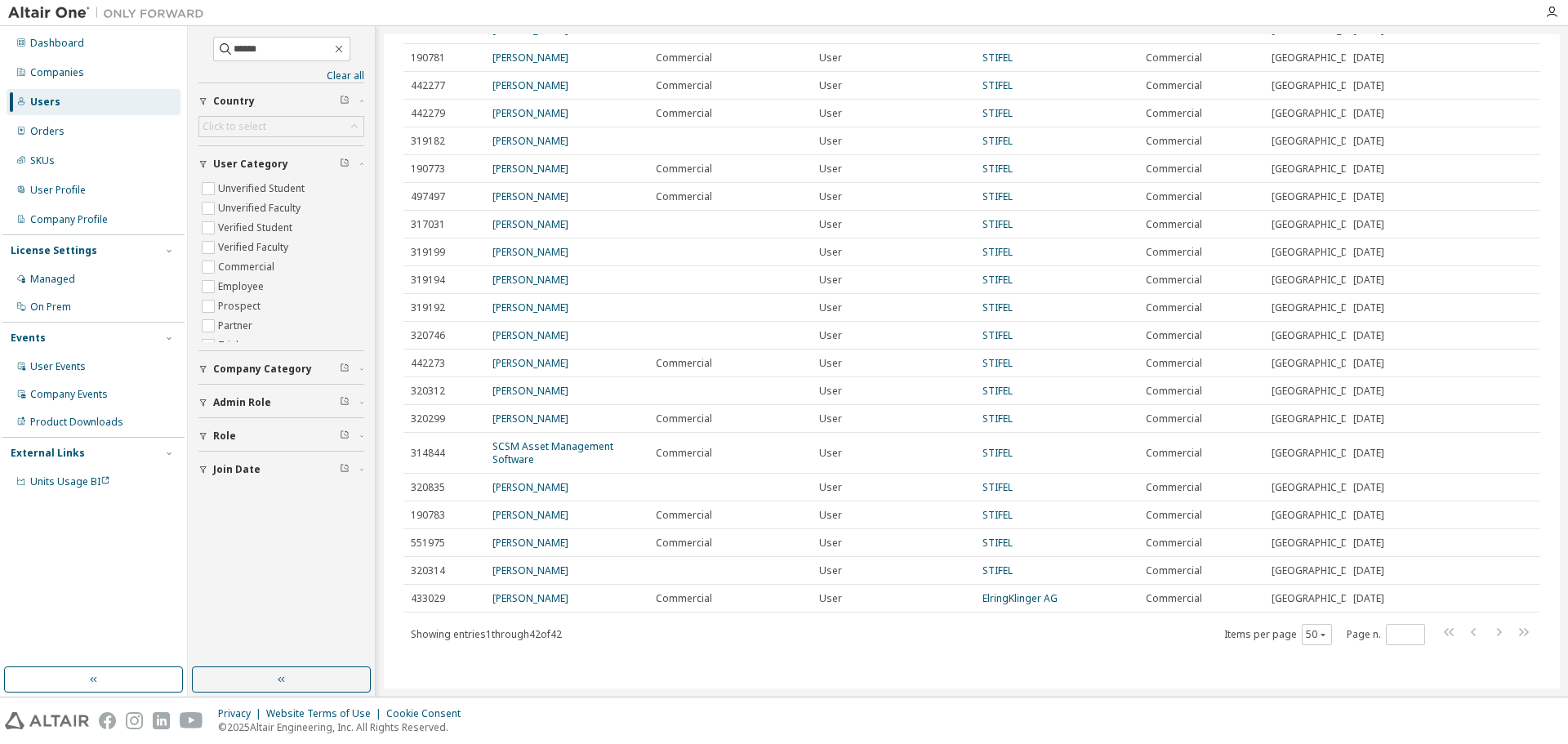
click at [882, 673] on div "Users (42) Import From CSV Export To CSV Clear Load Save Save As Field Operator…" at bounding box center [972, 361] width 1176 height 654
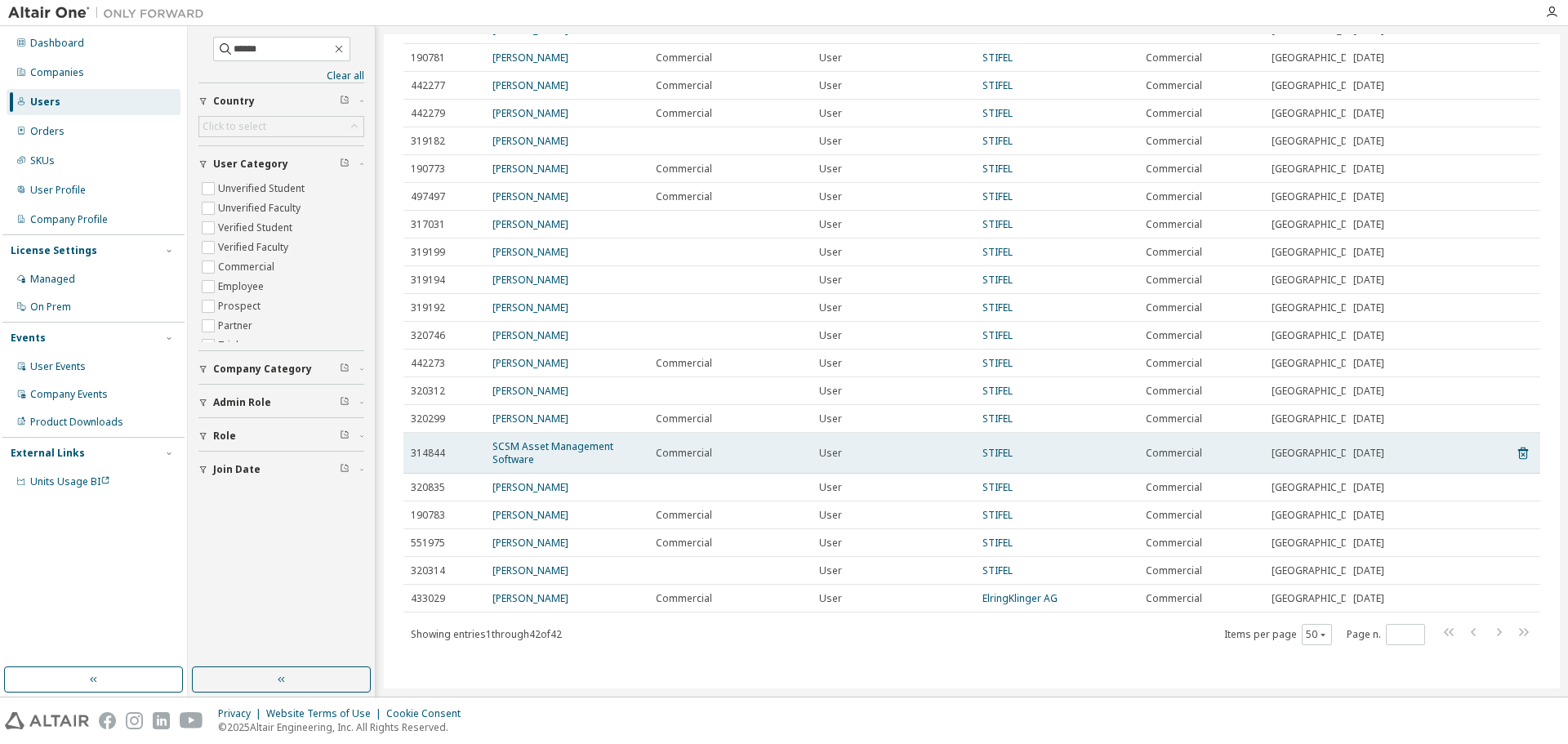
scroll to position [1220, 0]
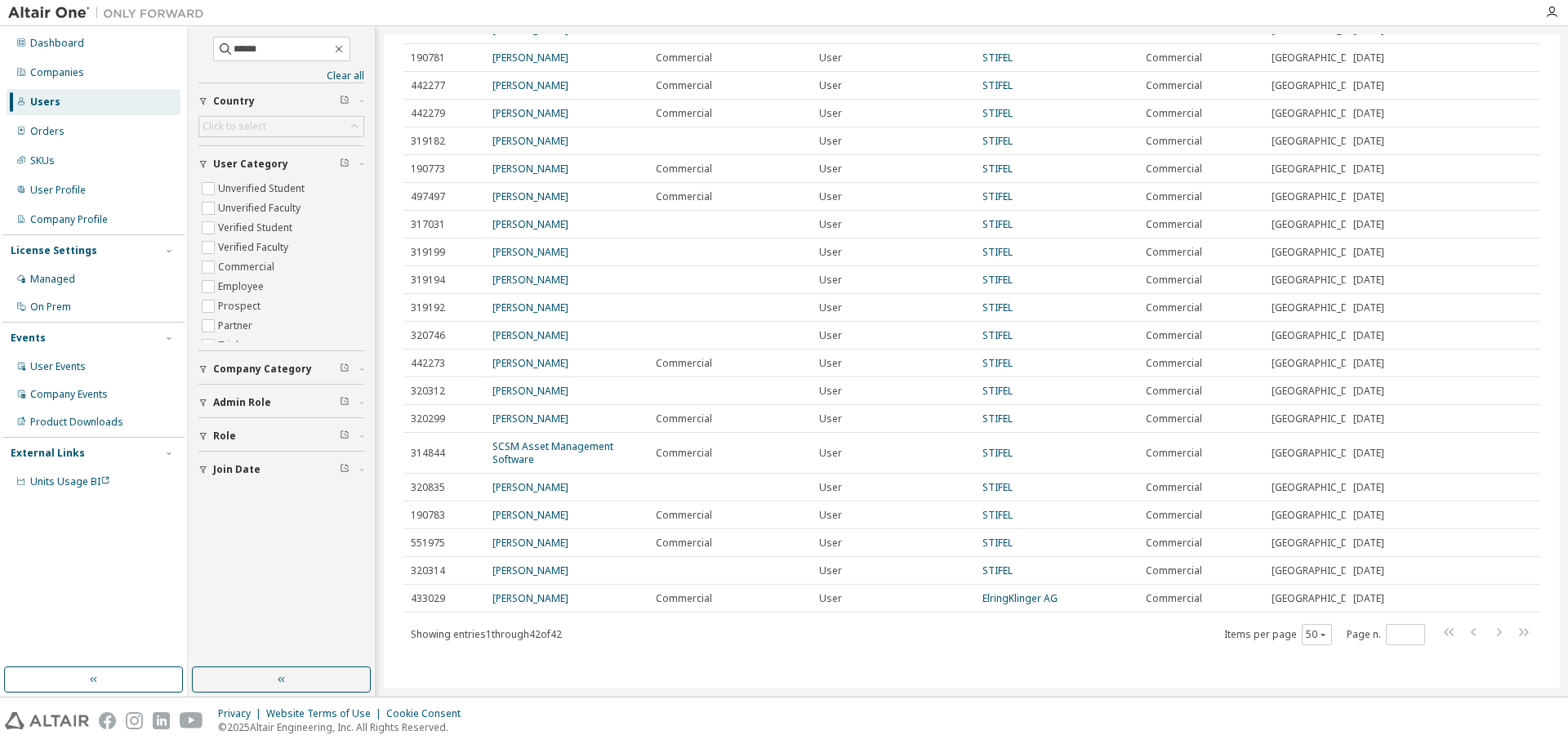
click at [1029, 667] on div "Users (42) Import From CSV Export To CSV Clear Load Save Save As Field Operator…" at bounding box center [972, 361] width 1176 height 654
click at [1029, 668] on div "Users (42) Import From CSV Export To CSV Clear Load Save Save As Field Operator…" at bounding box center [972, 361] width 1176 height 654
click at [1031, 673] on div "Users (42) Import From CSV Export To CSV Clear Load Save Save As Field Operator…" at bounding box center [972, 361] width 1176 height 654
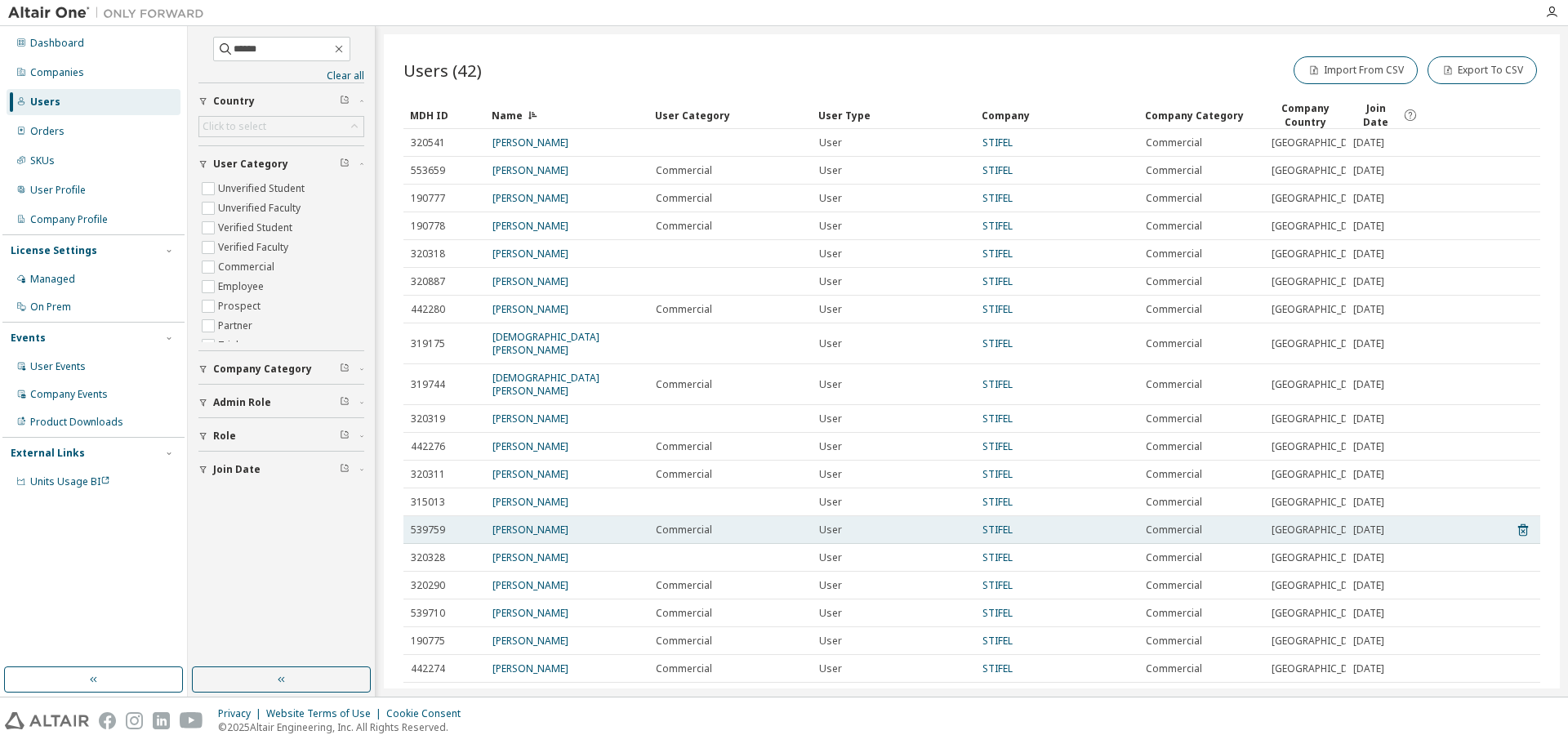
scroll to position [0, 0]
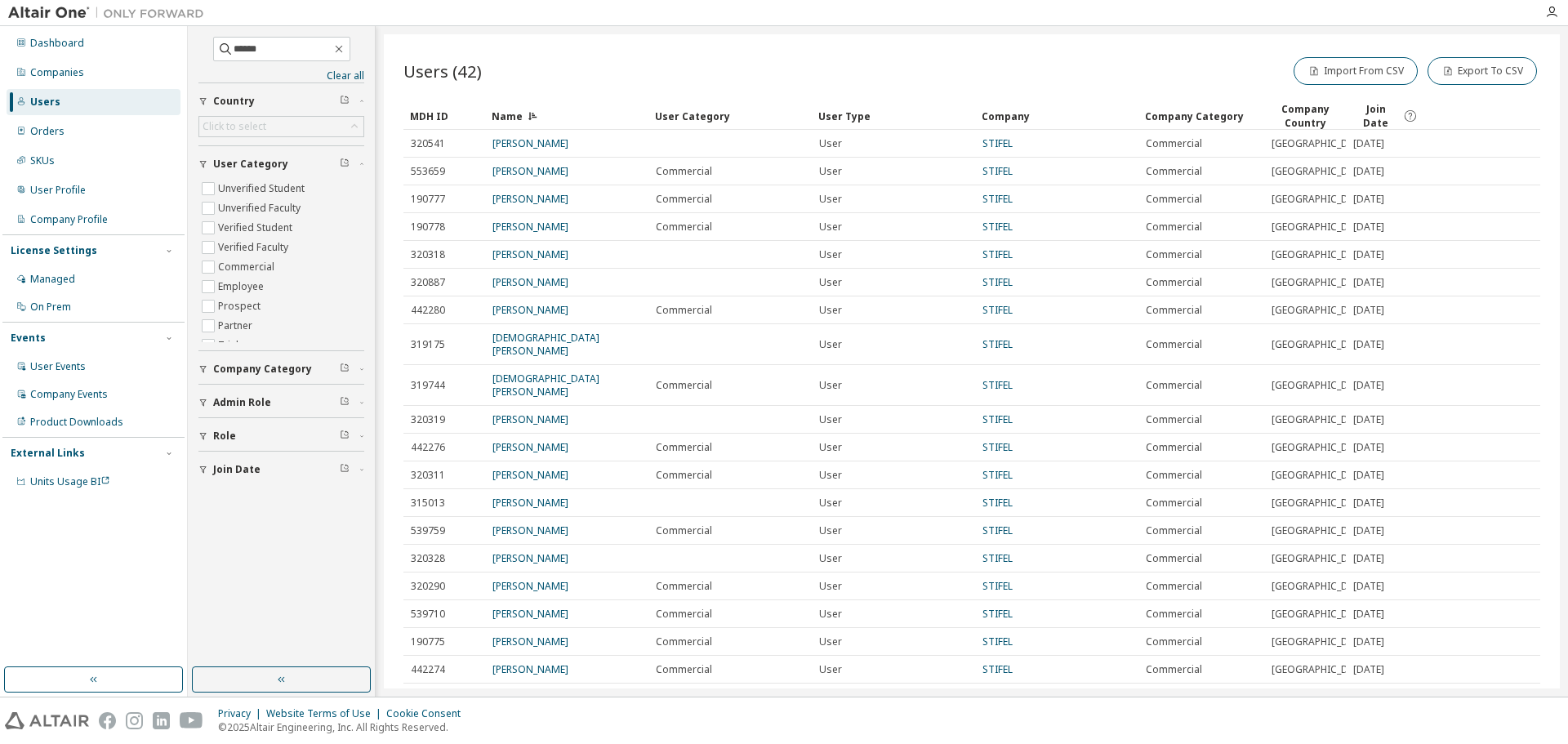
click at [882, 60] on div "Users (42) Import From CSV Export To CSV" at bounding box center [972, 70] width 1137 height 34
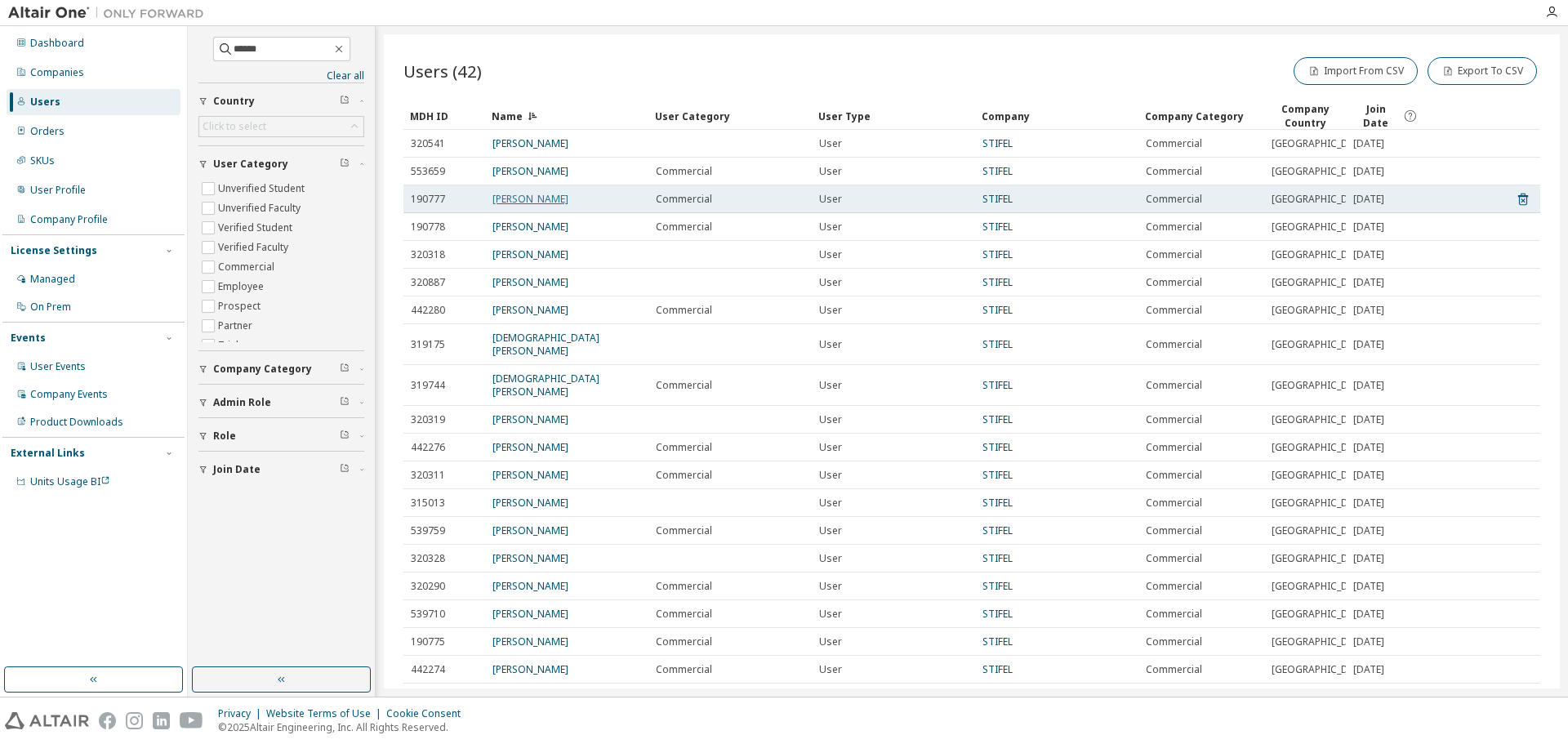
click at [522, 206] on link "[PERSON_NAME]" at bounding box center [530, 199] width 76 height 14
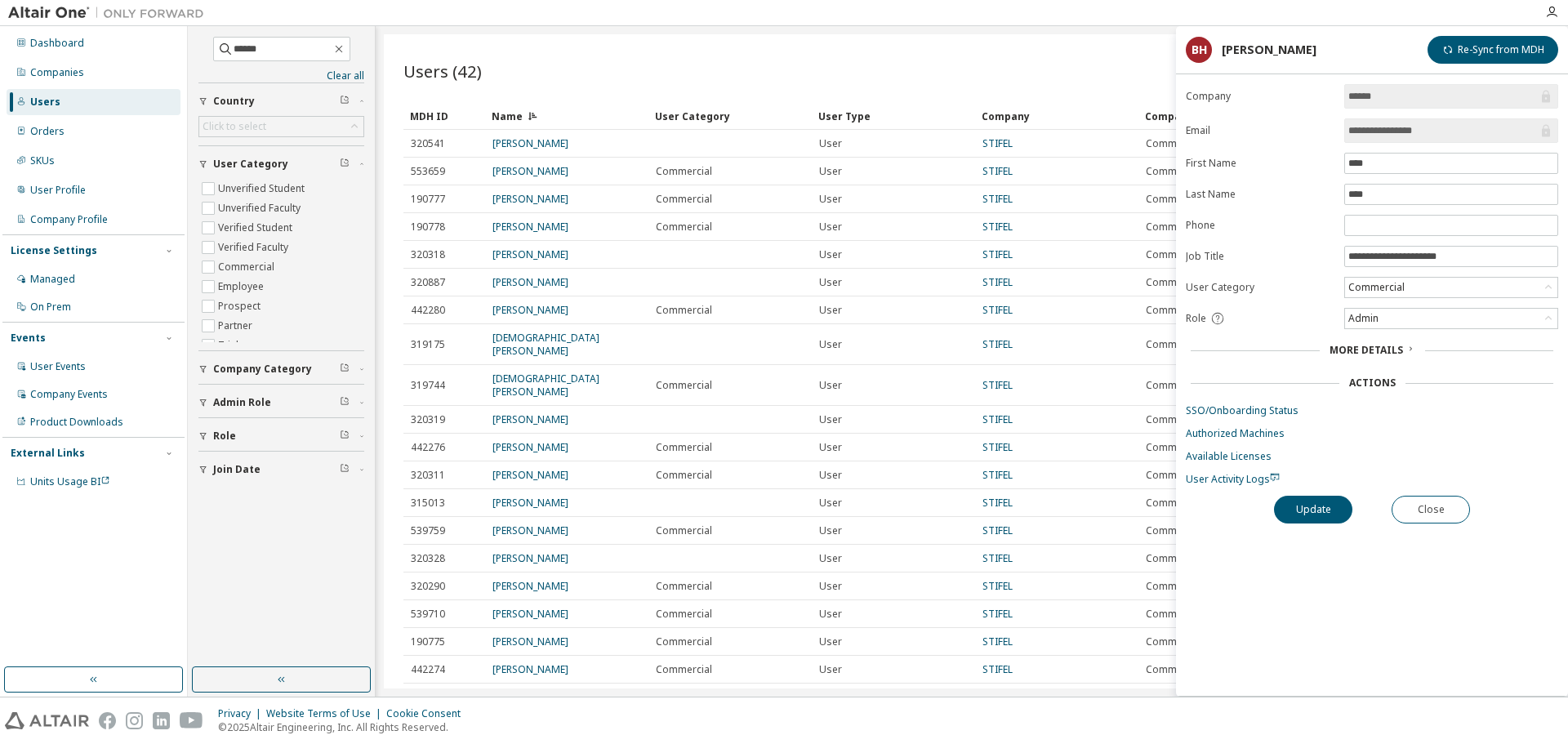
click at [993, 66] on div "Import From CSV Export To CSV" at bounding box center [1255, 70] width 568 height 34
click at [867, 40] on div "Users (42) Import From CSV Export To CSV Clear Load Save Save As Field Operator…" at bounding box center [972, 361] width 1176 height 654
click at [1437, 507] on button "Close" at bounding box center [1430, 510] width 78 height 28
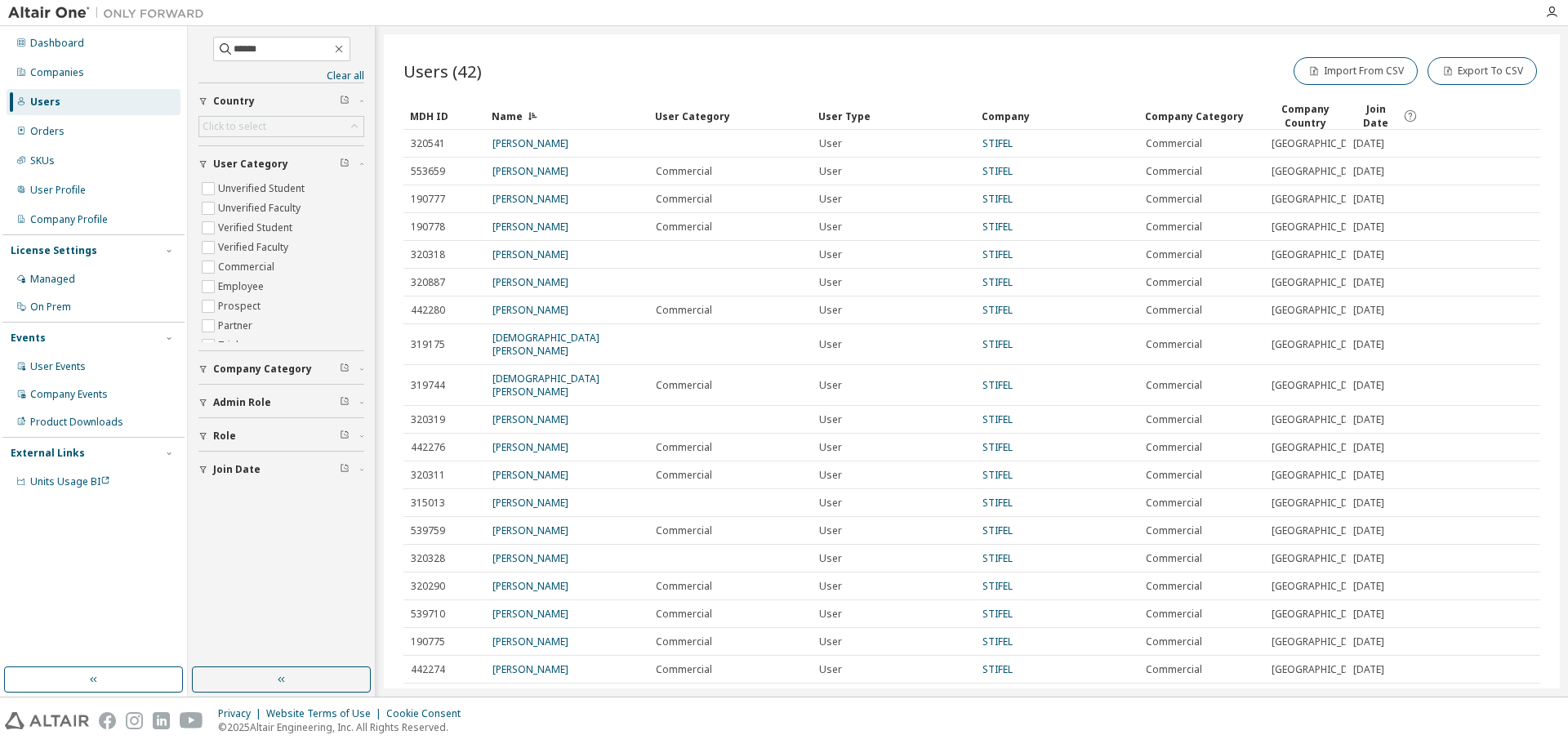
click at [553, 262] on link "[PERSON_NAME]" at bounding box center [530, 254] width 76 height 14
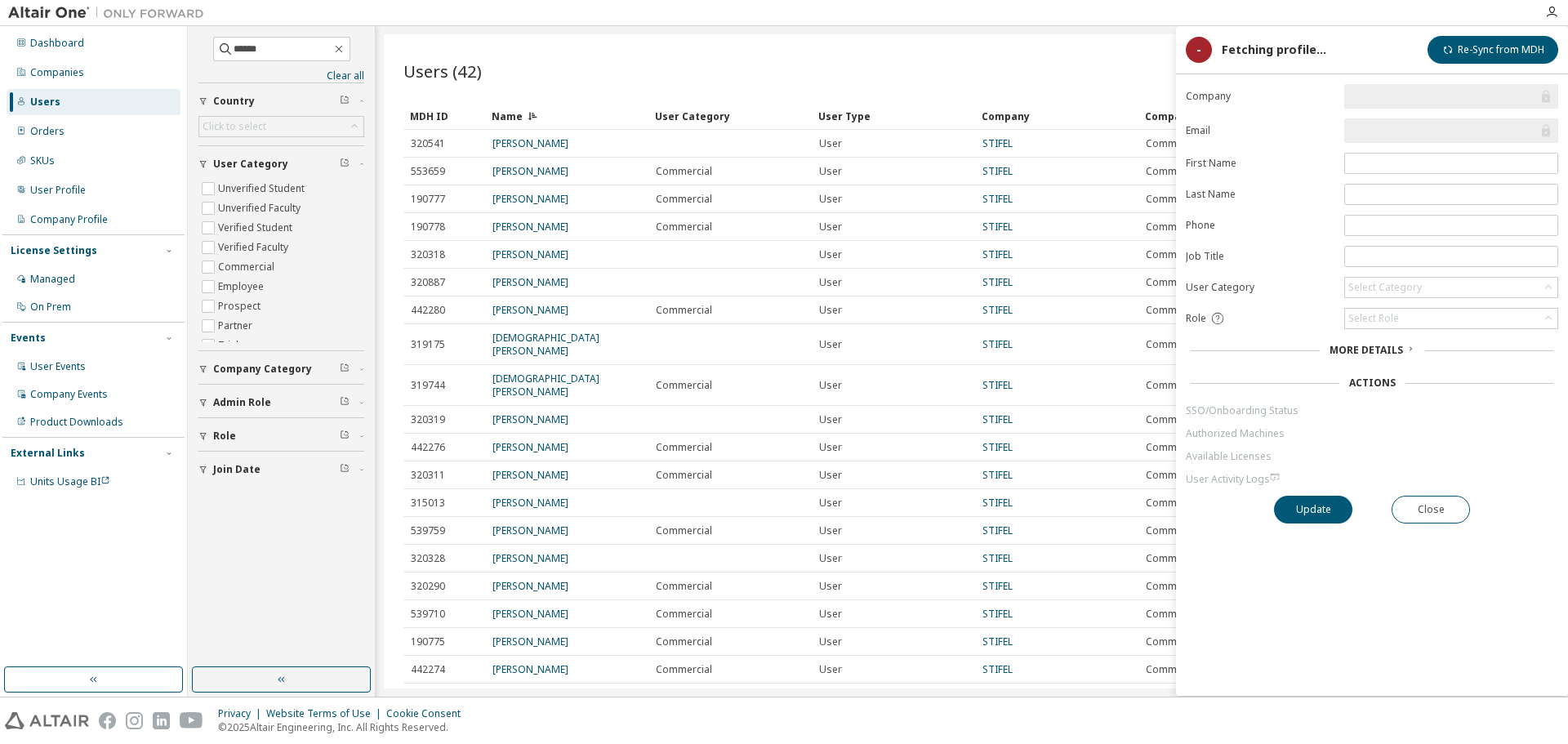
click at [979, 53] on div "Users (42) Import From CSV Export To CSV Clear Load Save Save As Field Operator…" at bounding box center [972, 361] width 1176 height 654
click at [1018, 54] on div "Import From CSV Export To CSV" at bounding box center [1255, 70] width 568 height 34
click at [1445, 505] on button "Close" at bounding box center [1430, 510] width 78 height 28
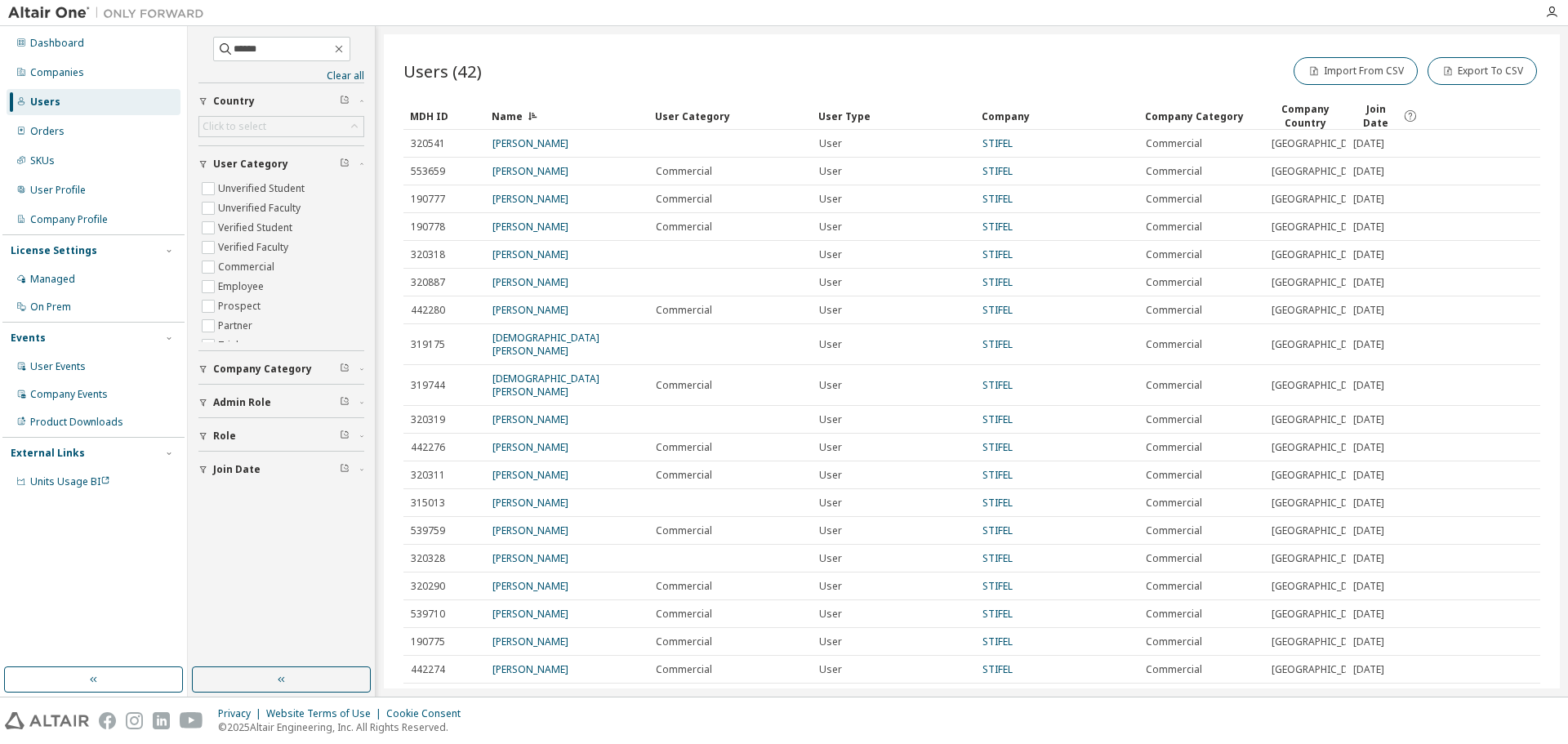
click at [363, 400] on icon "button" at bounding box center [362, 403] width 10 height 5
click at [288, 606] on div "Role" at bounding box center [286, 607] width 146 height 13
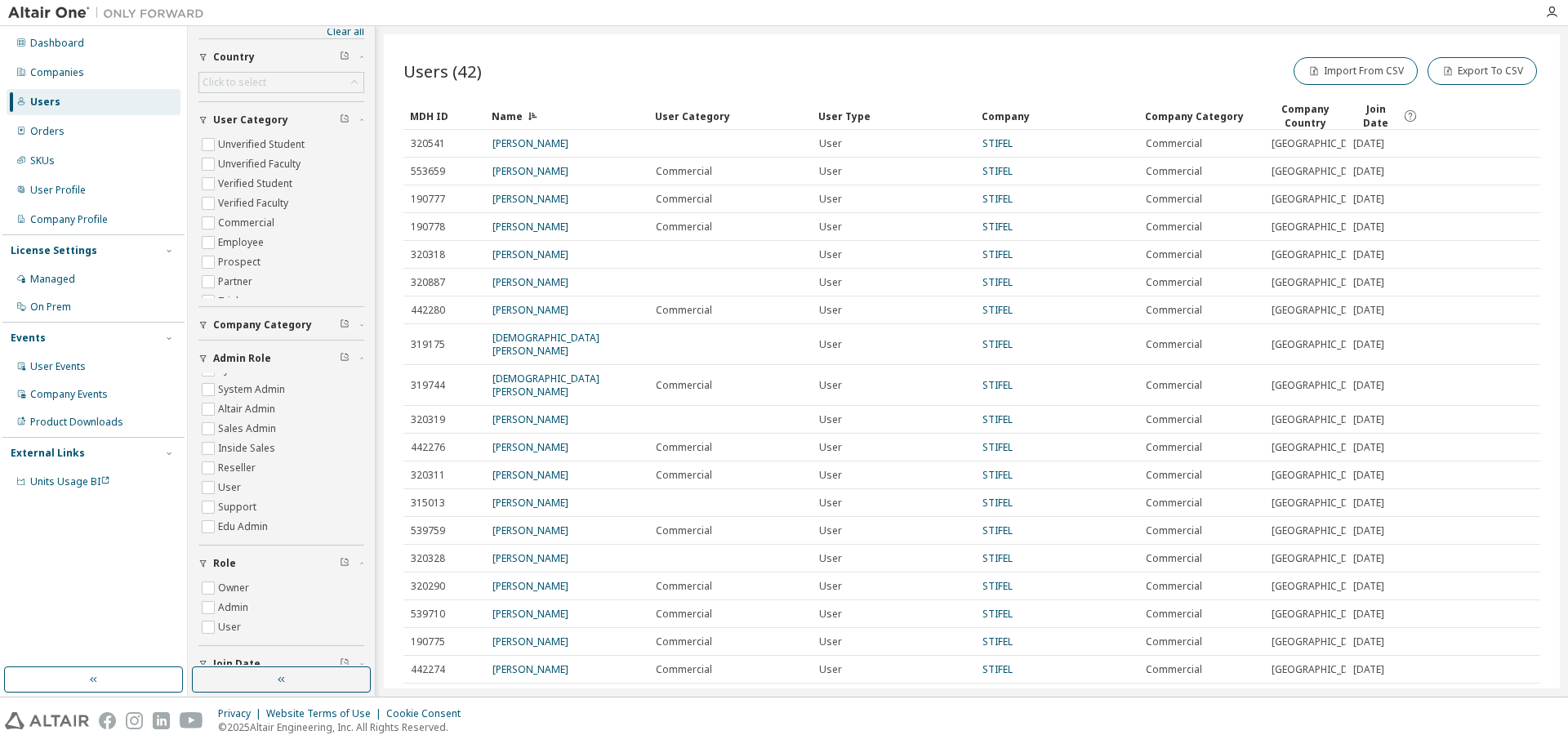
scroll to position [66, 0]
click at [195, 586] on div "****** Clear all Join Date Role Owner Admin User Admin Role Root System System …" at bounding box center [281, 347] width 182 height 636
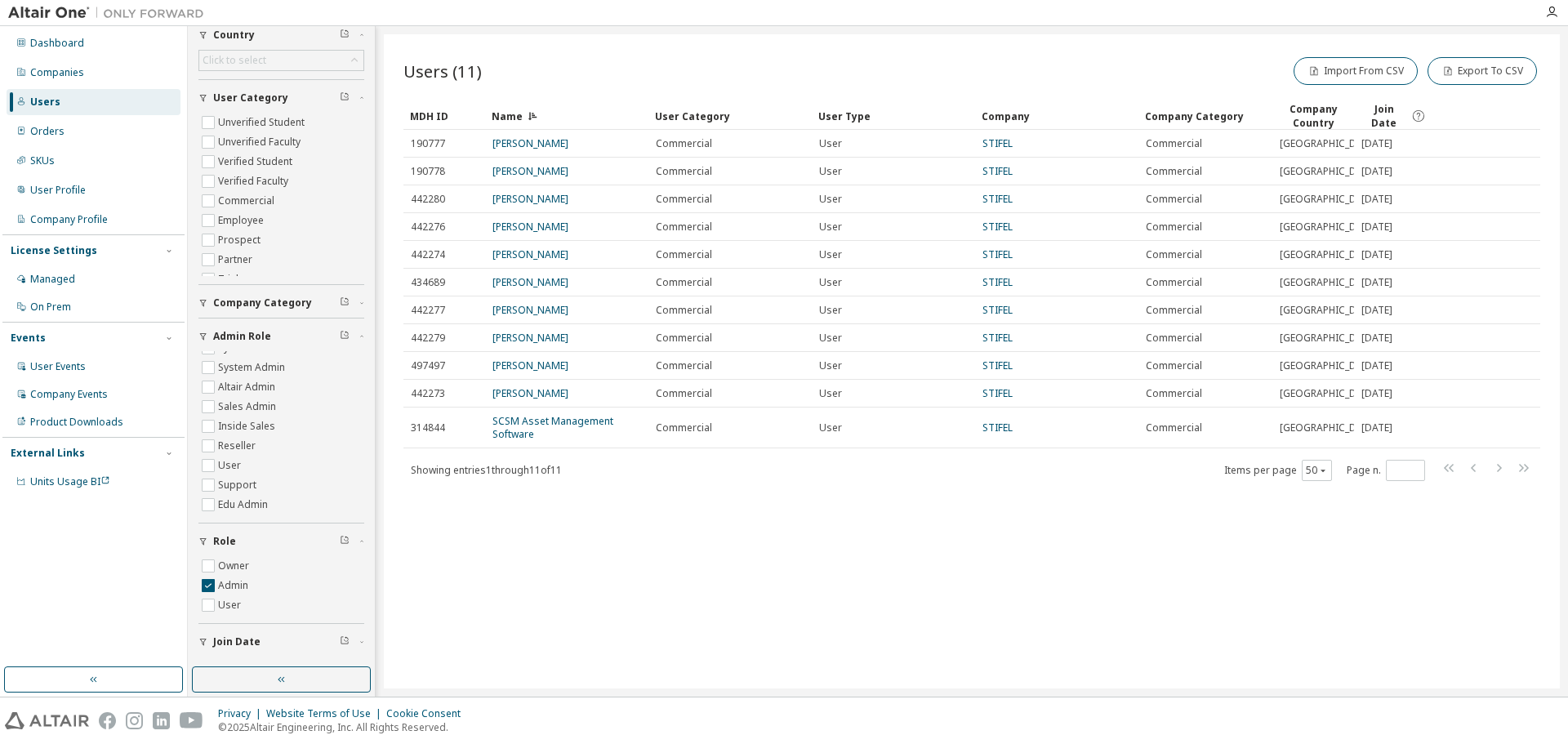
click at [756, 652] on div "Users (11) Import From CSV Export To CSV Clear Load Save Save As Field Operator…" at bounding box center [972, 361] width 1176 height 654
click at [754, 482] on div "Showing entries 1 through 11 of 11 Items per page 50 Page n. *" at bounding box center [972, 470] width 1137 height 24
click at [785, 52] on div "Users (11) Import From CSV Export To CSV Clear Load Save Save As Field Operator…" at bounding box center [972, 361] width 1176 height 654
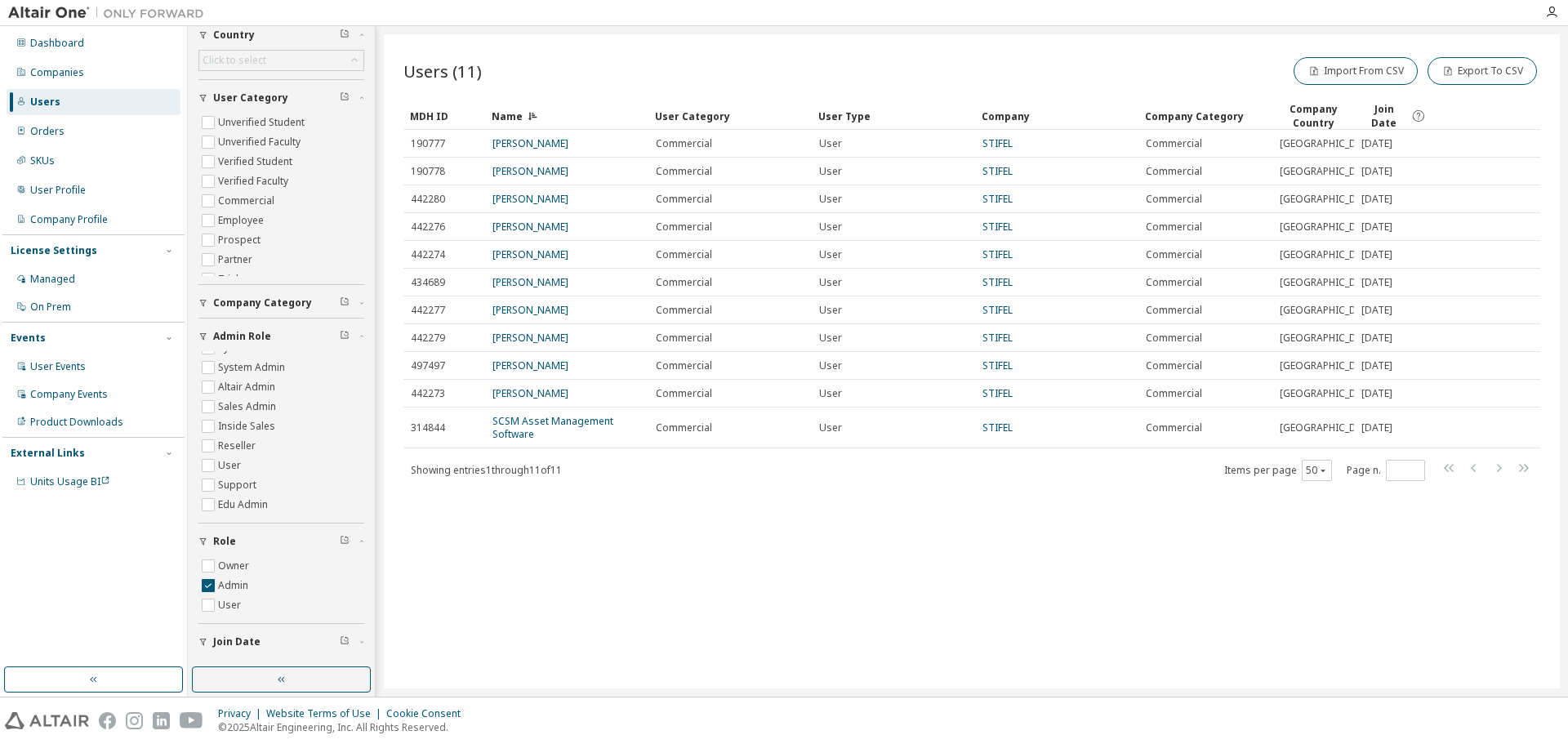
click at [876, 72] on div "Users (11) Import From CSV Export To CSV" at bounding box center [972, 70] width 1137 height 34
click at [871, 74] on div "Users (11) Import From CSV Export To CSV" at bounding box center [972, 70] width 1137 height 34
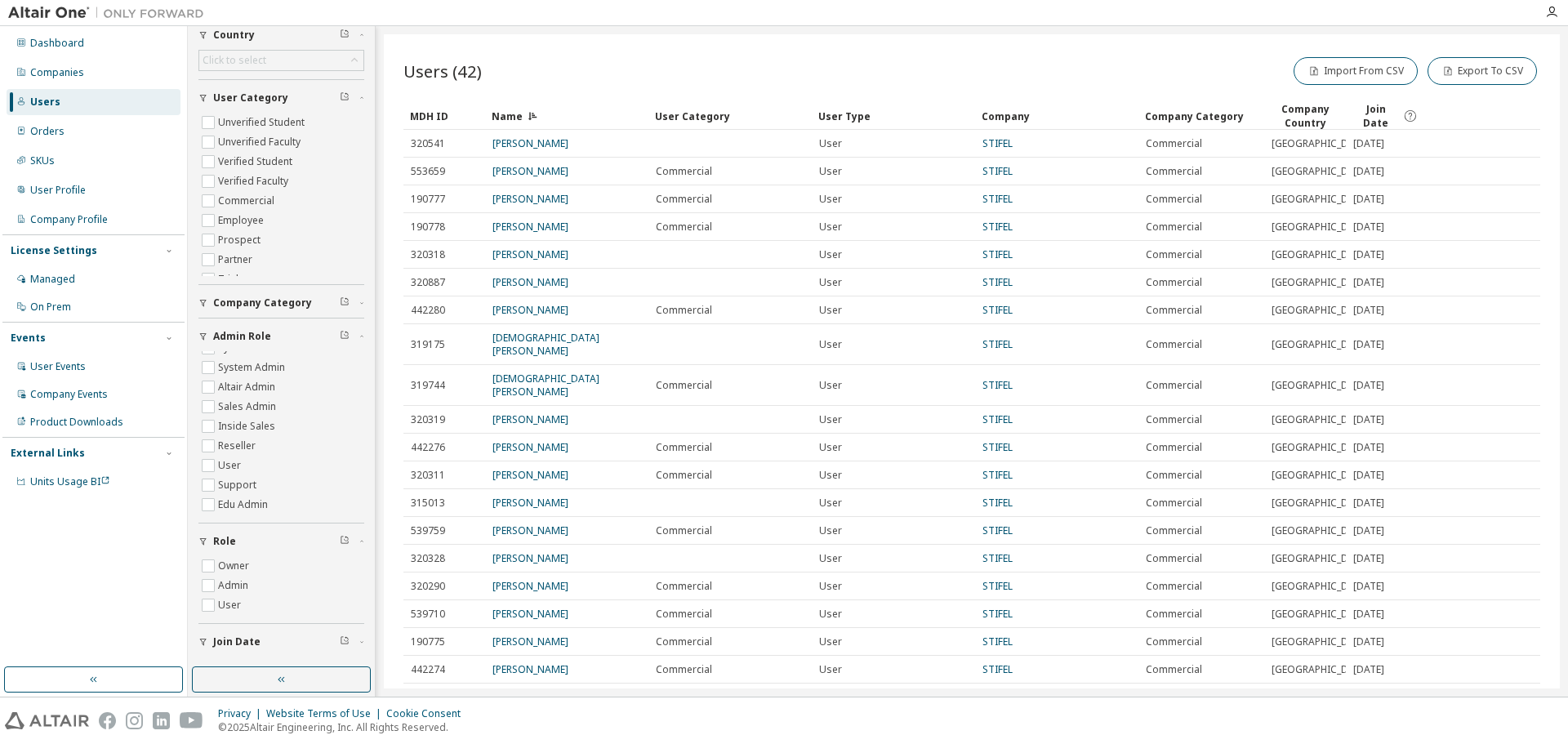
click at [839, 54] on div "Users (42) Import From CSV Export To CSV" at bounding box center [972, 70] width 1137 height 34
click at [835, 44] on div "Users (42) Import From CSV Export To CSV Clear Load Save Save As Field Operator…" at bounding box center [972, 361] width 1176 height 654
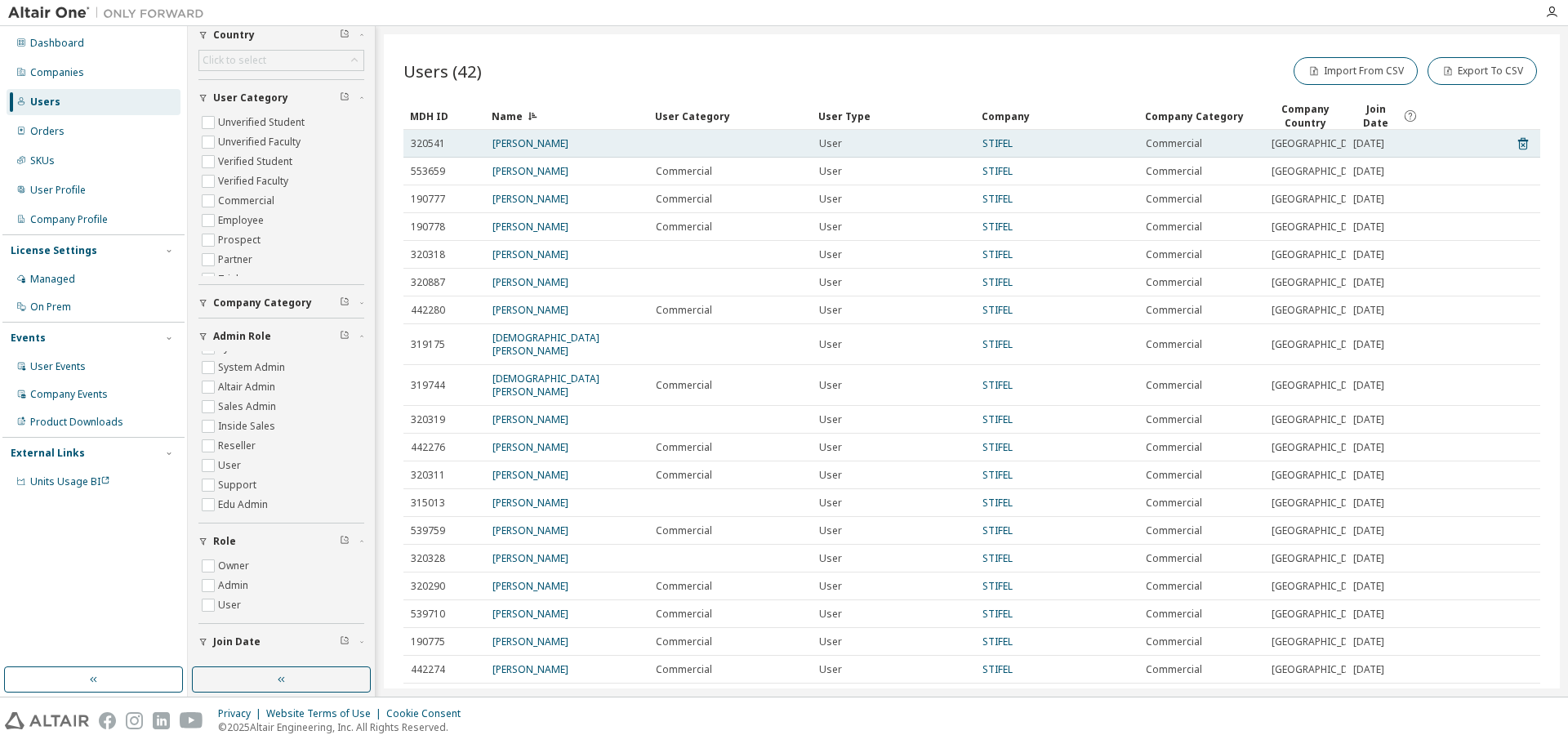
click at [437, 148] on span "320541" at bounding box center [428, 144] width 34 height 13
click at [545, 150] on link "[PERSON_NAME]" at bounding box center [530, 144] width 76 height 14
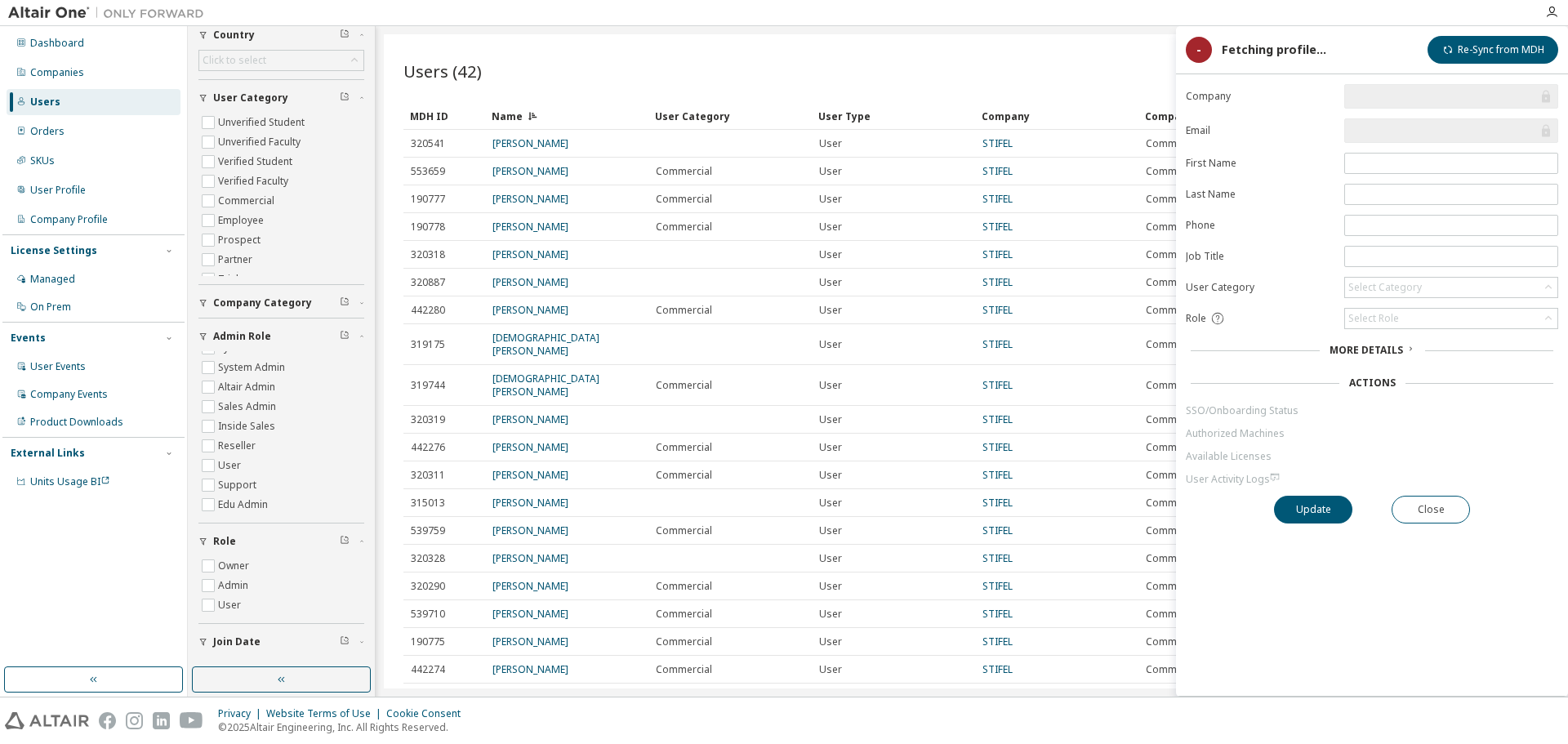
click at [1087, 60] on div "Import From CSV Export To CSV" at bounding box center [1255, 70] width 568 height 34
click at [1463, 508] on button "Close" at bounding box center [1430, 510] width 78 height 28
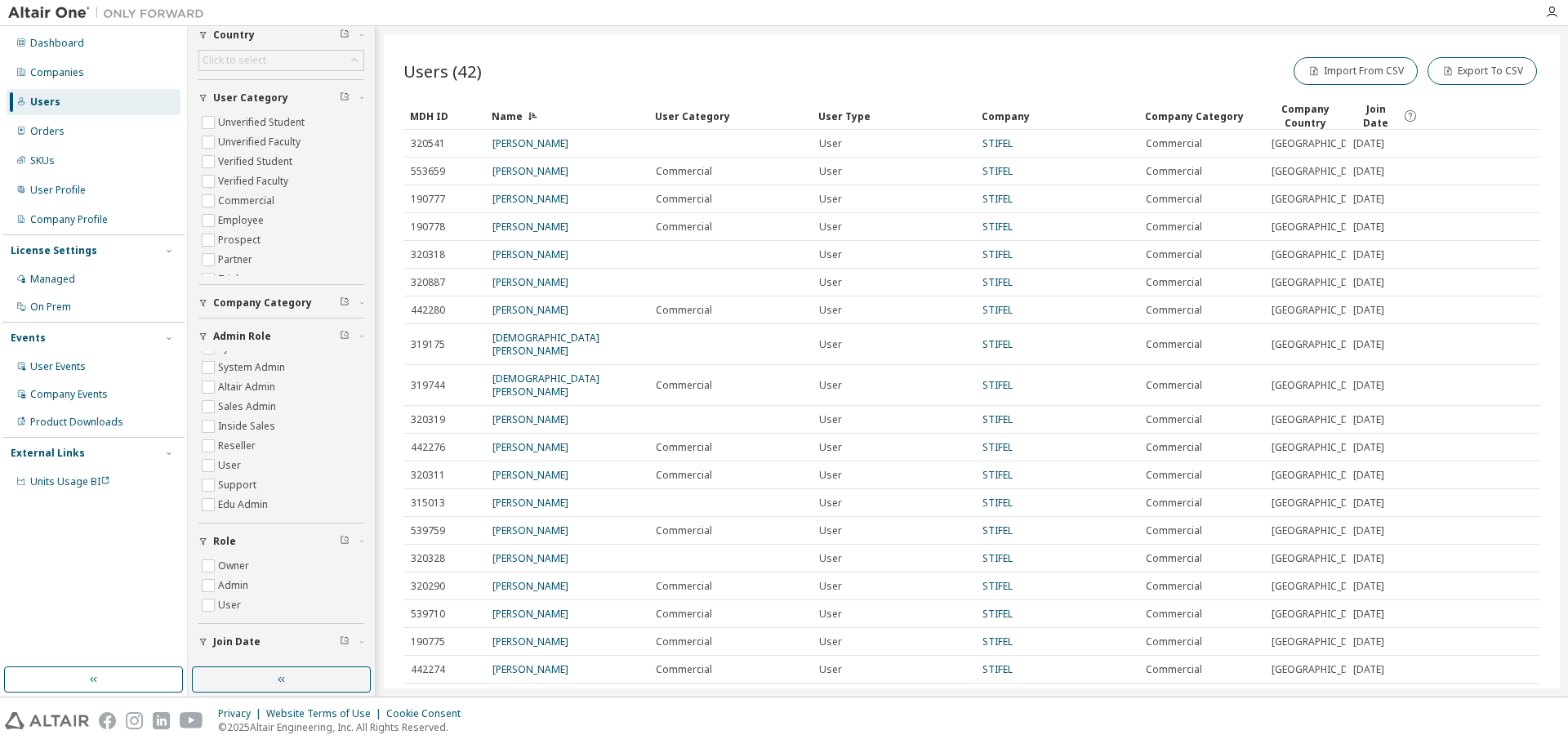
click at [868, 77] on div "Users (42) Import From CSV Export To CSV" at bounding box center [972, 70] width 1137 height 34
click at [868, 75] on div "Users (42) Import From CSV Export To CSV" at bounding box center [972, 70] width 1137 height 34
drag, startPoint x: 868, startPoint y: 75, endPoint x: 868, endPoint y: 85, distance: 10.0
click at [868, 76] on div "Users (42) Import From CSV Export To CSV" at bounding box center [972, 70] width 1137 height 34
click at [861, 49] on div "Users (42) Import From CSV Export To CSV Clear Load Save Save As Field Operator…" at bounding box center [972, 361] width 1176 height 654
